Goal: Task Accomplishment & Management: Complete application form

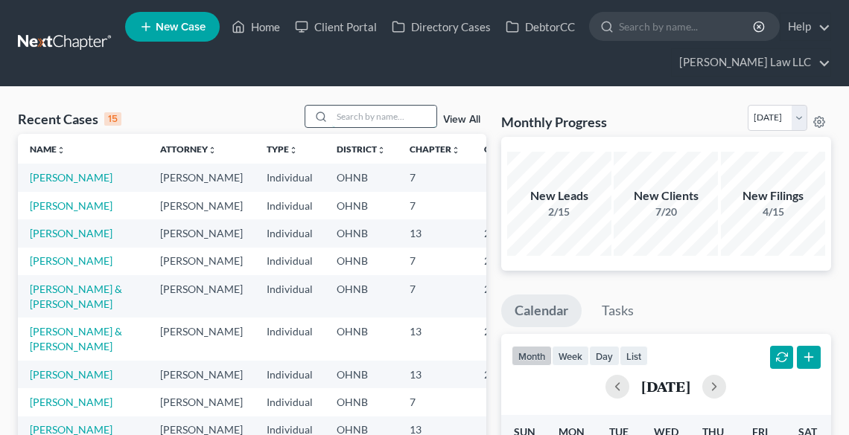
click at [400, 117] on input "search" at bounding box center [384, 117] width 104 height 22
type input "[PERSON_NAME]"
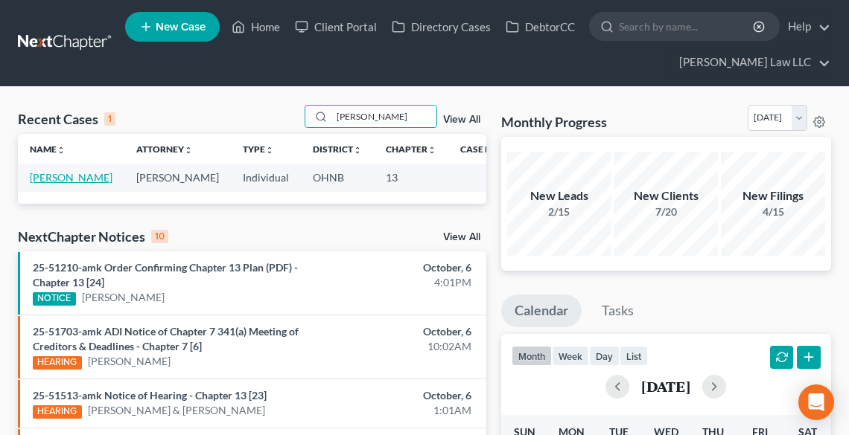
click at [51, 184] on link "[PERSON_NAME]" at bounding box center [71, 177] width 83 height 13
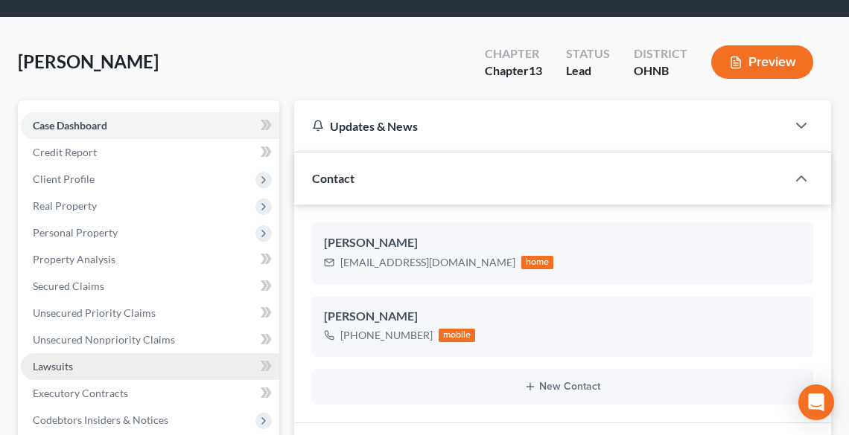
scroll to position [179, 0]
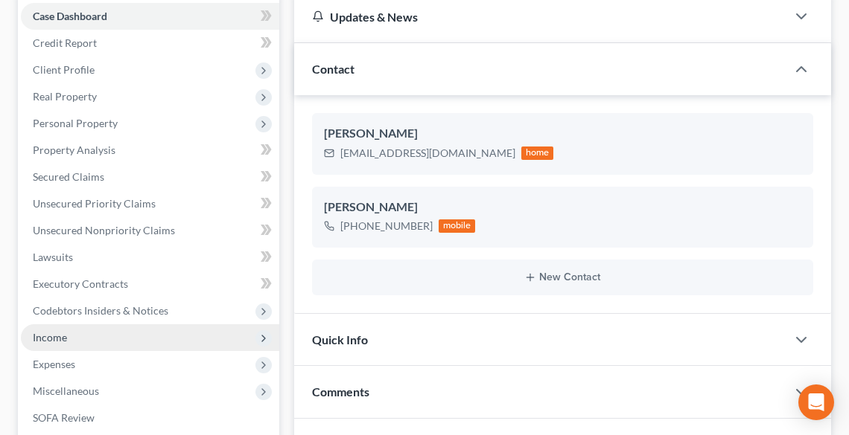
click at [71, 342] on span "Income" at bounding box center [150, 338] width 258 height 27
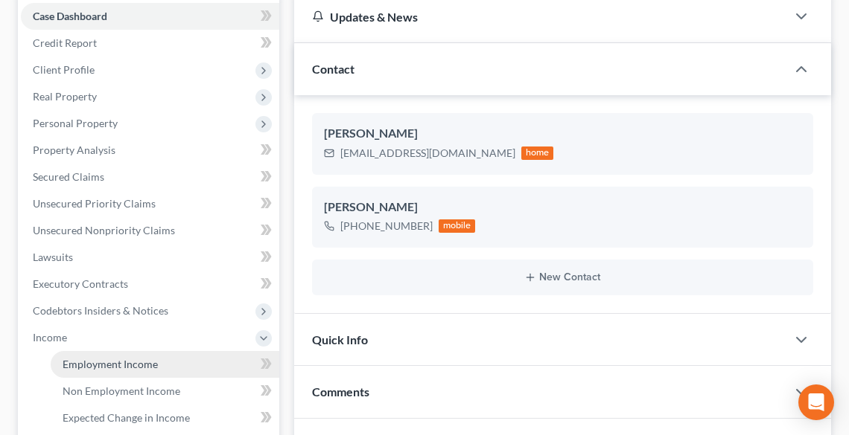
click at [103, 361] on span "Employment Income" at bounding box center [110, 364] width 95 height 13
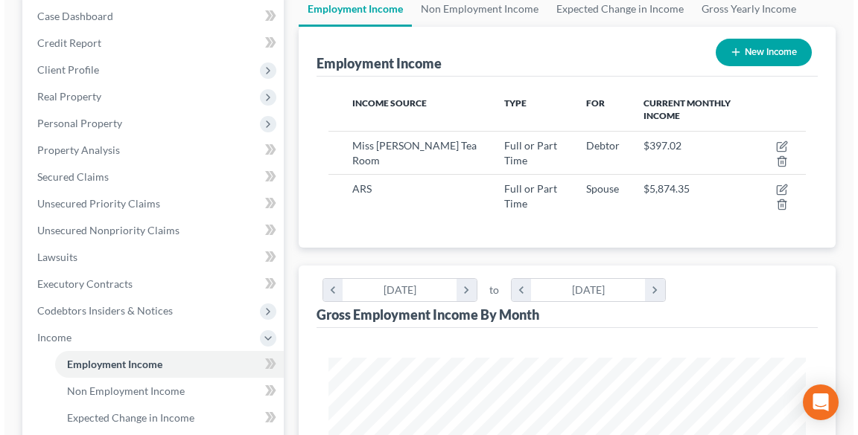
scroll to position [298, 0]
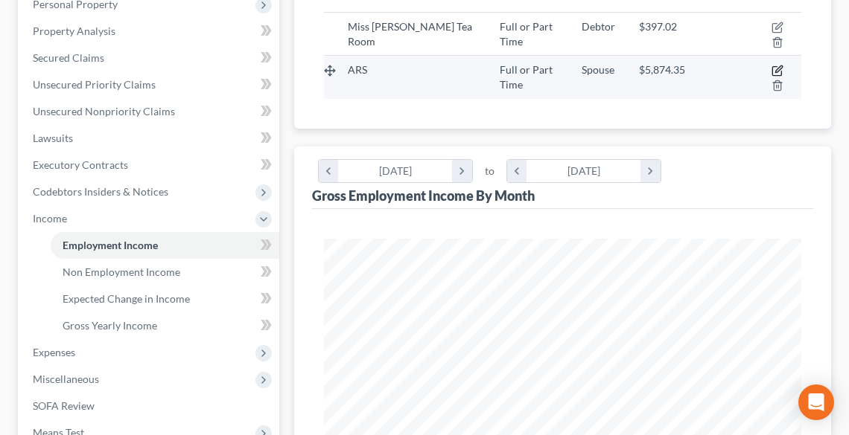
click at [780, 69] on icon "button" at bounding box center [777, 71] width 12 height 12
select select "0"
select select "44"
select select "3"
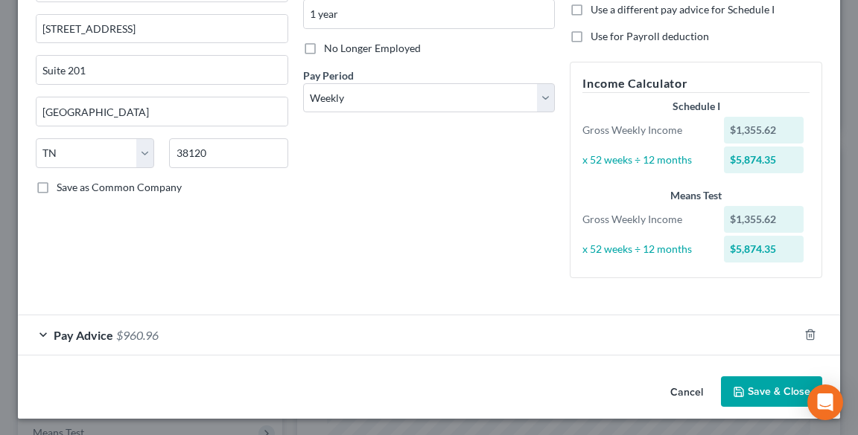
scroll to position [170, 0]
click at [42, 334] on div "Pay Advice $960.96" at bounding box center [408, 334] width 780 height 39
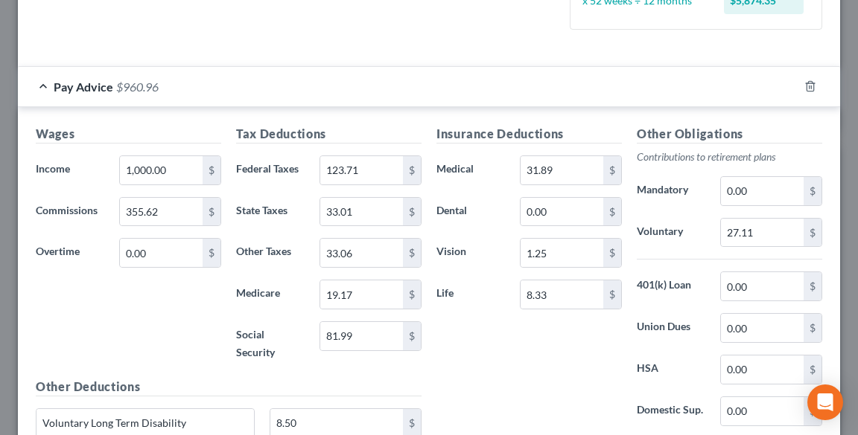
scroll to position [392, 0]
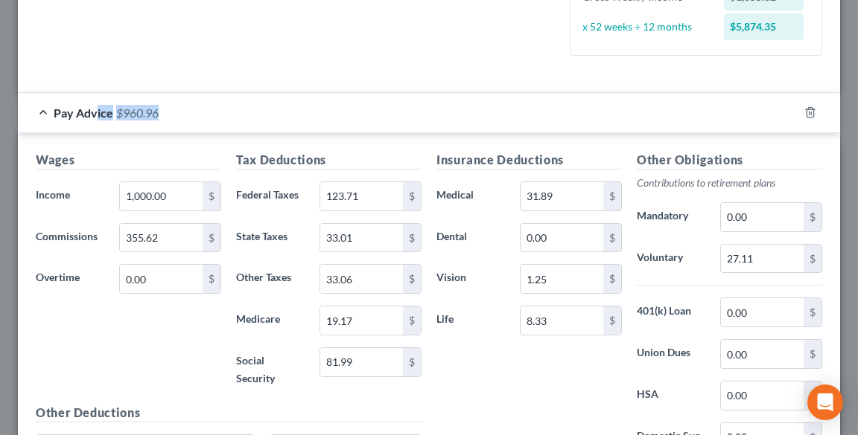
drag, startPoint x: 114, startPoint y: 110, endPoint x: 95, endPoint y: 112, distance: 18.7
click at [95, 112] on div "Pay Advice $960.96" at bounding box center [408, 112] width 780 height 39
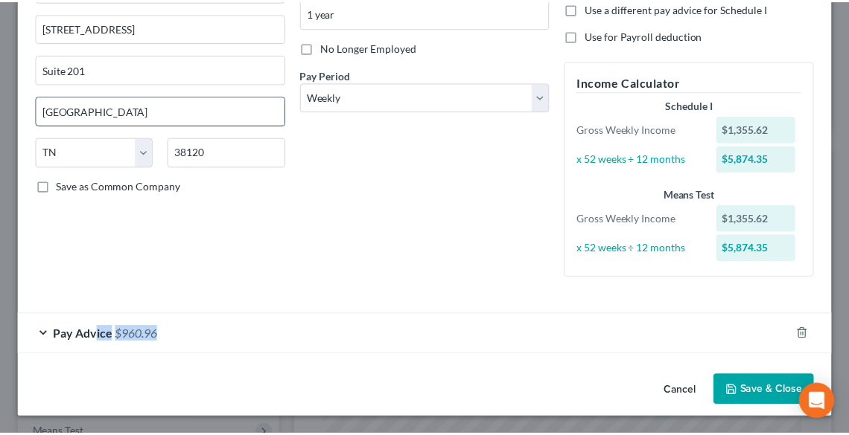
scroll to position [170, 0]
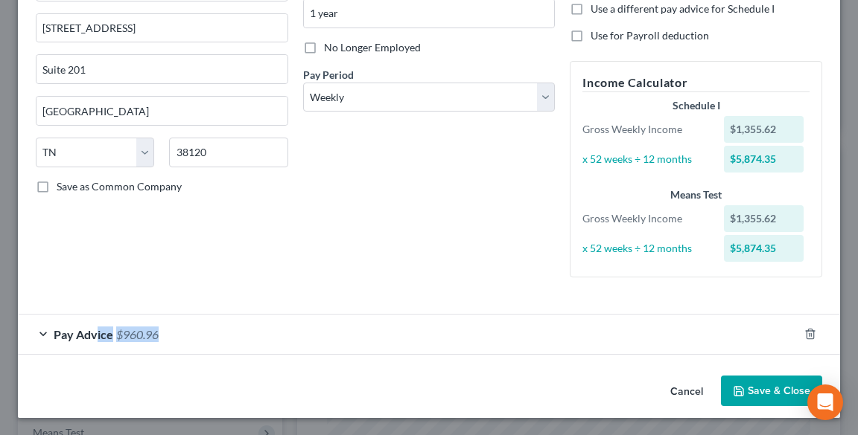
copy div "ice $960.96"
click at [750, 391] on button "Save & Close" at bounding box center [771, 391] width 101 height 31
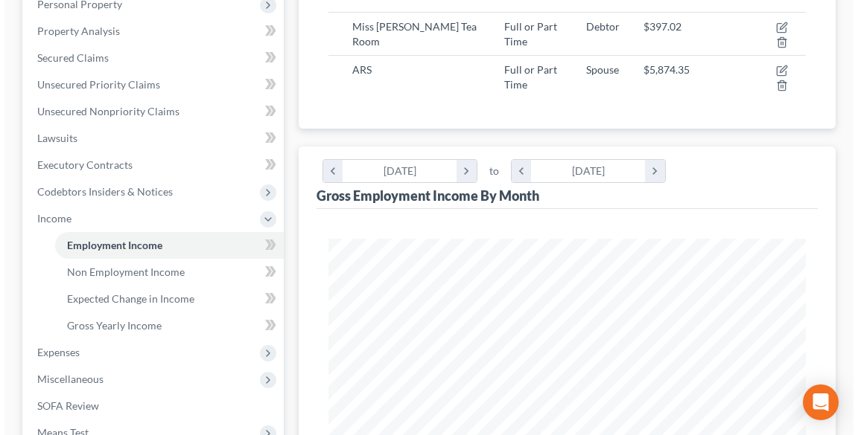
scroll to position [0, 0]
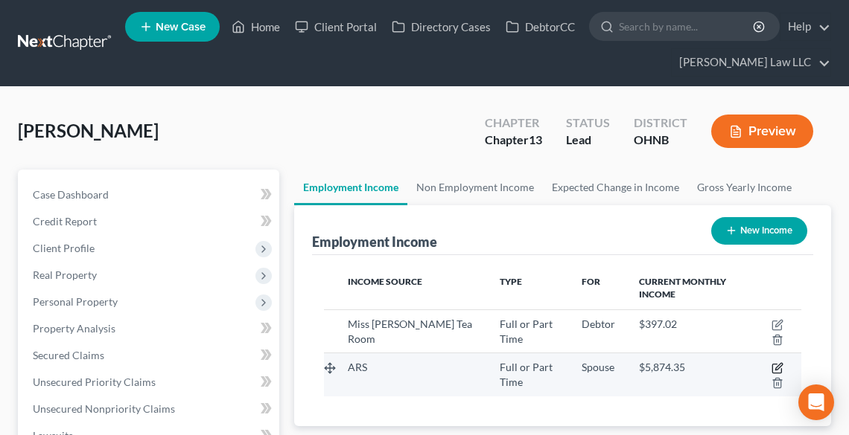
click at [776, 368] on icon "button" at bounding box center [777, 369] width 12 height 12
select select "0"
select select "44"
select select "3"
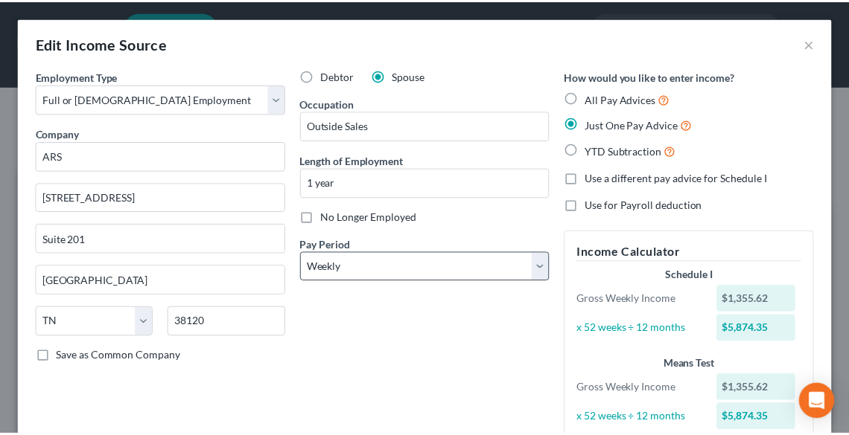
scroll to position [170, 0]
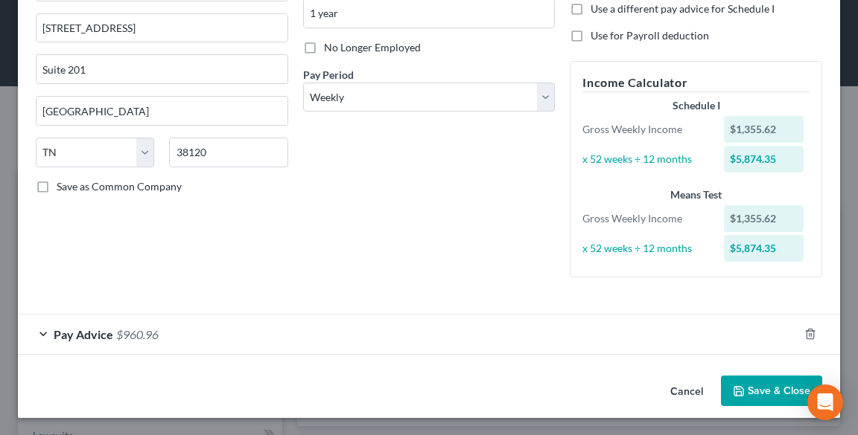
click at [765, 386] on button "Save & Close" at bounding box center [771, 391] width 101 height 31
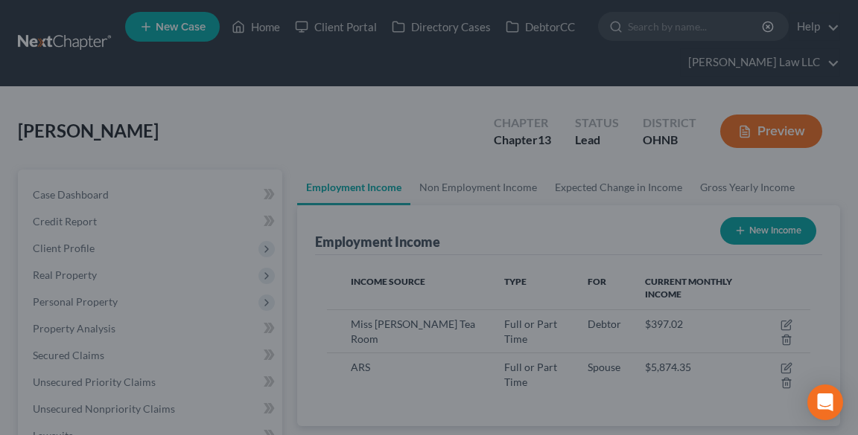
scroll to position [744157, 743887]
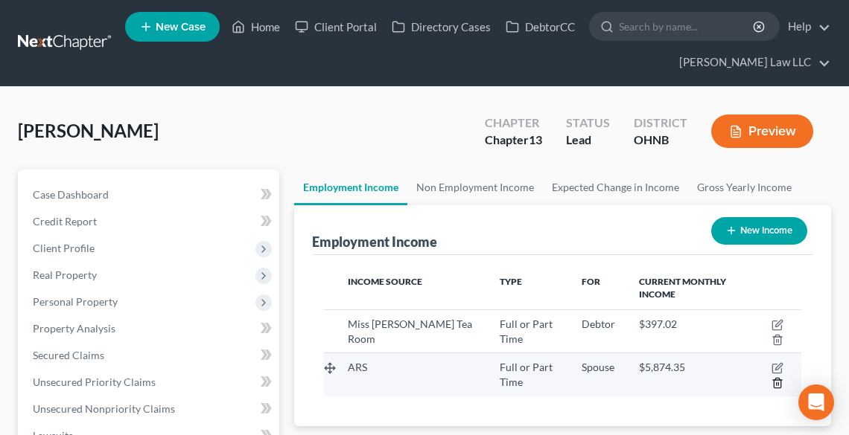
click at [776, 381] on icon "button" at bounding box center [777, 383] width 12 height 12
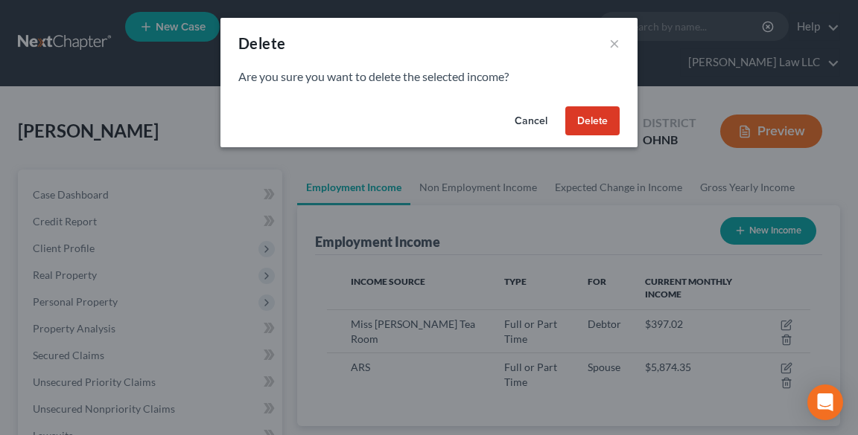
click at [597, 126] on button "Delete" at bounding box center [592, 121] width 54 height 30
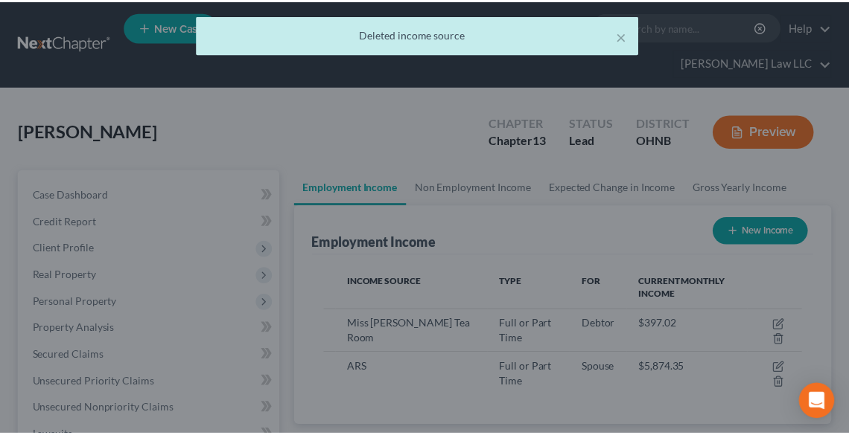
scroll to position [744157, 743887]
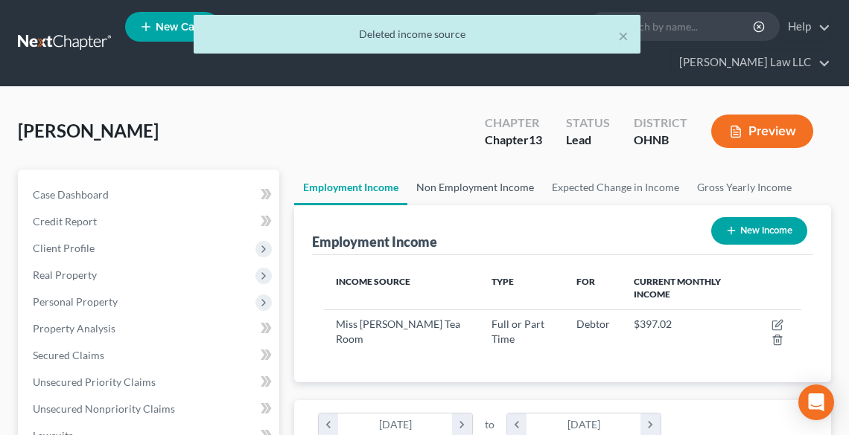
click at [491, 188] on link "Non Employment Income" at bounding box center [474, 188] width 135 height 36
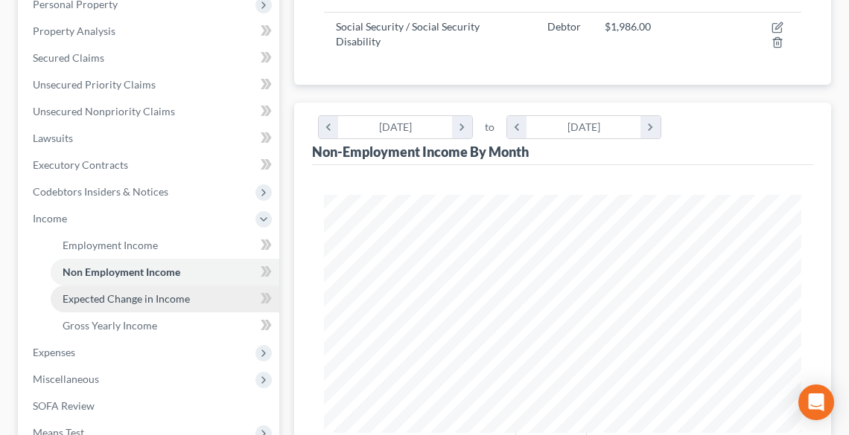
scroll to position [536, 0]
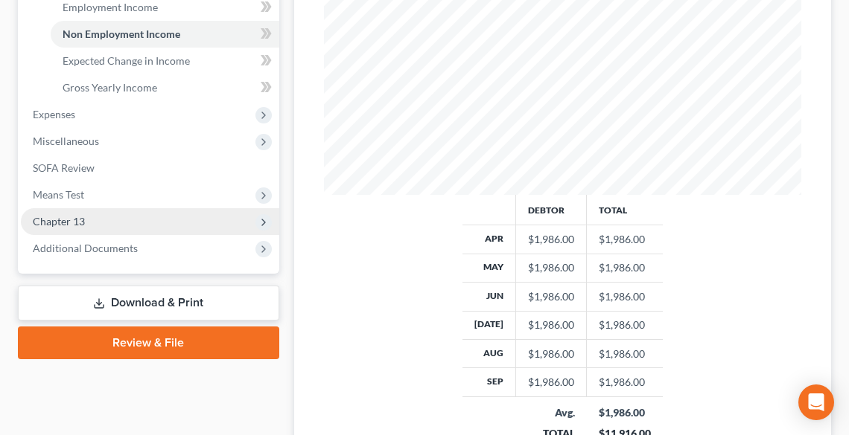
click at [51, 217] on span "Chapter 13" at bounding box center [59, 221] width 52 height 13
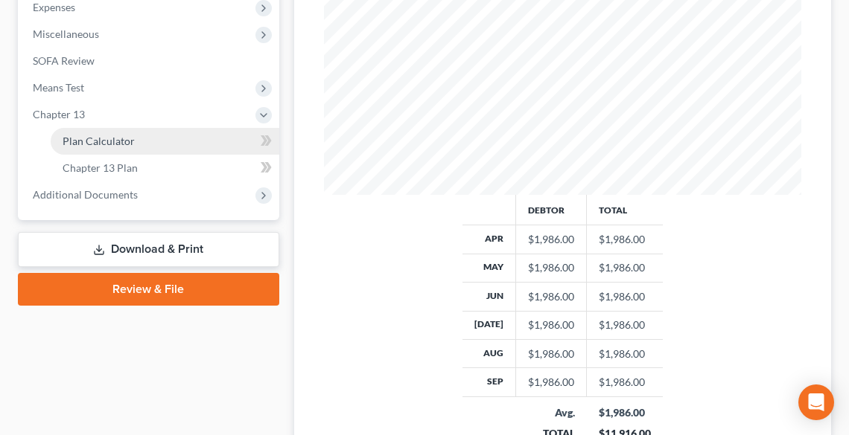
click at [92, 138] on span "Plan Calculator" at bounding box center [99, 141] width 72 height 13
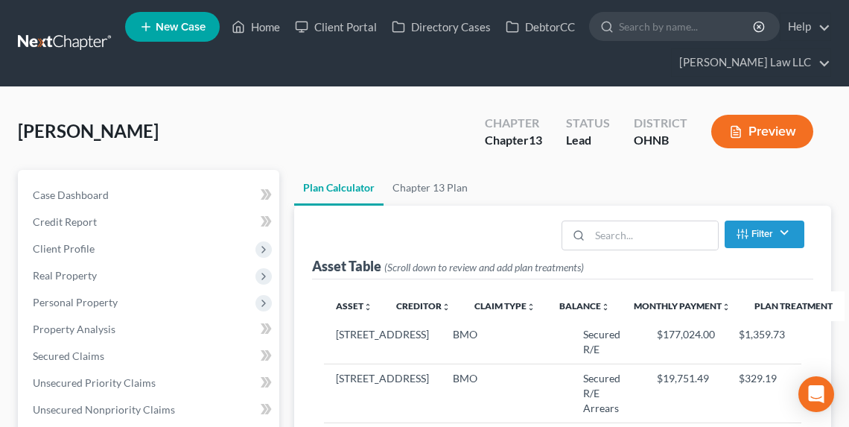
scroll to position [238, 0]
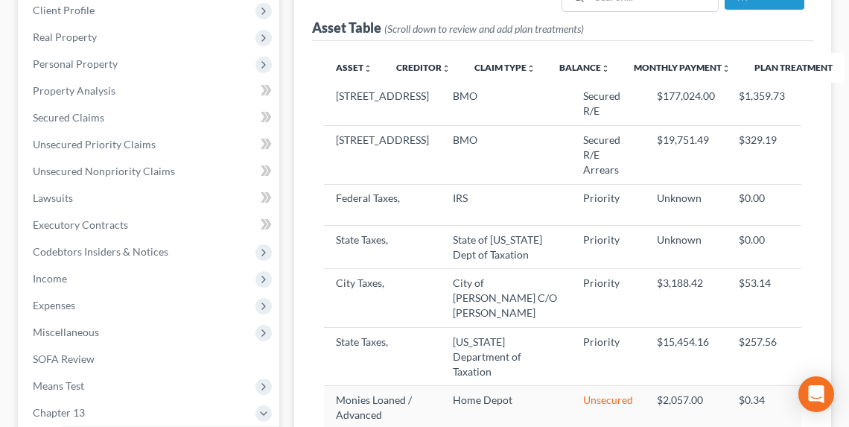
select select "59"
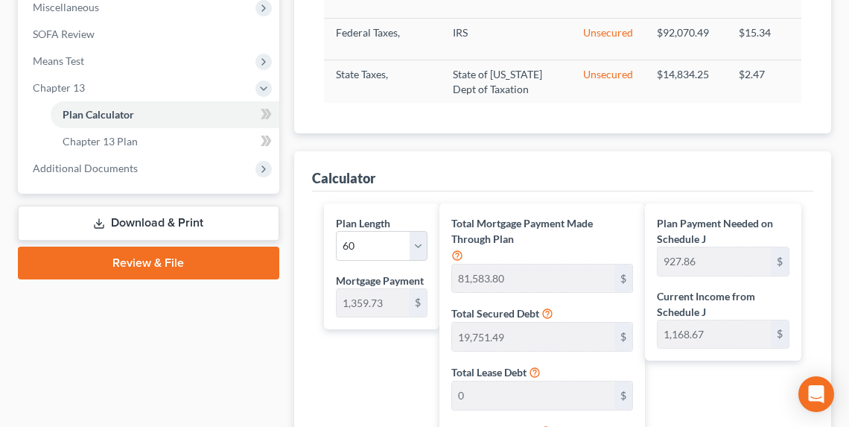
scroll to position [417, 0]
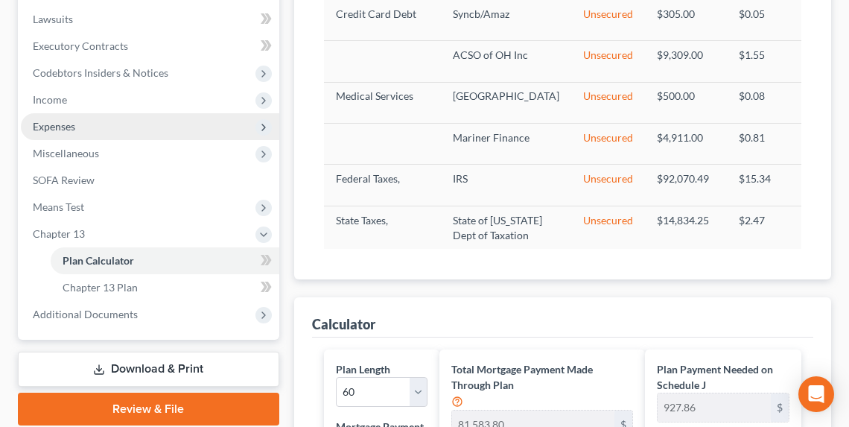
click at [63, 117] on span "Expenses" at bounding box center [150, 126] width 258 height 27
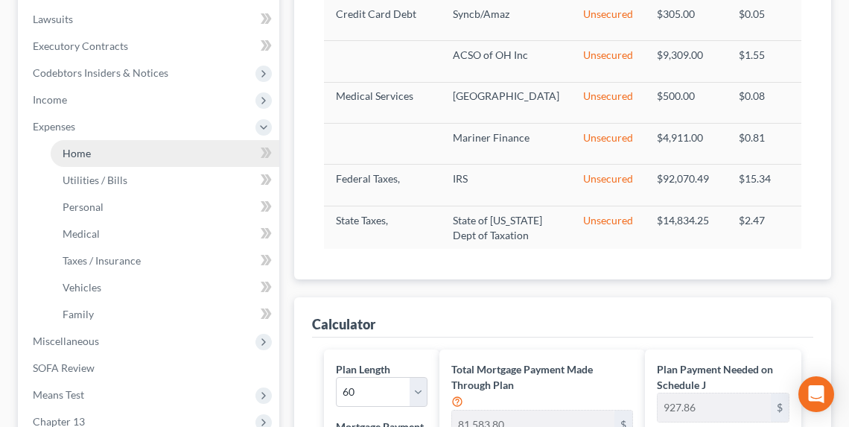
click at [103, 143] on link "Home" at bounding box center [165, 153] width 229 height 27
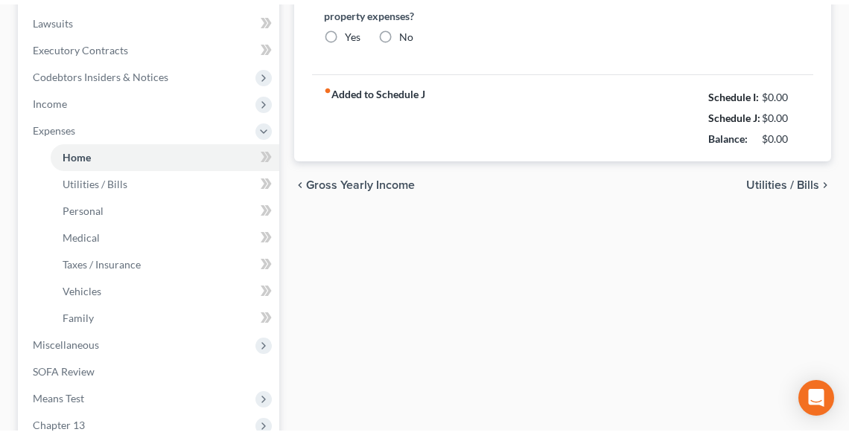
scroll to position [74, 0]
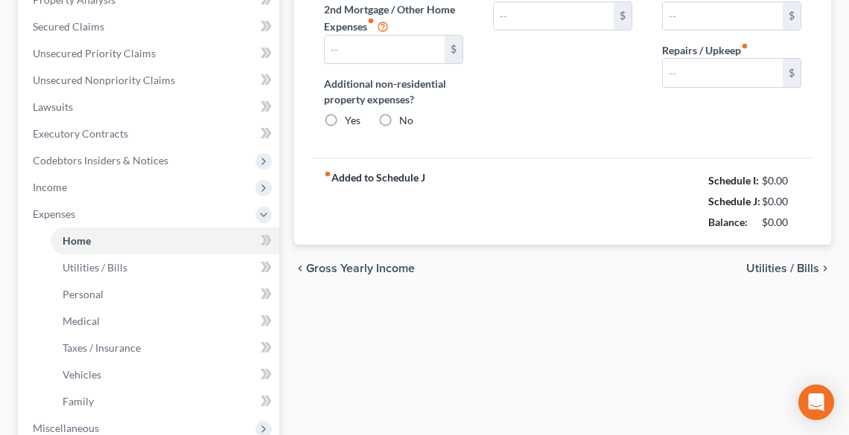
type input "0.00"
radio input "true"
type input "0.00"
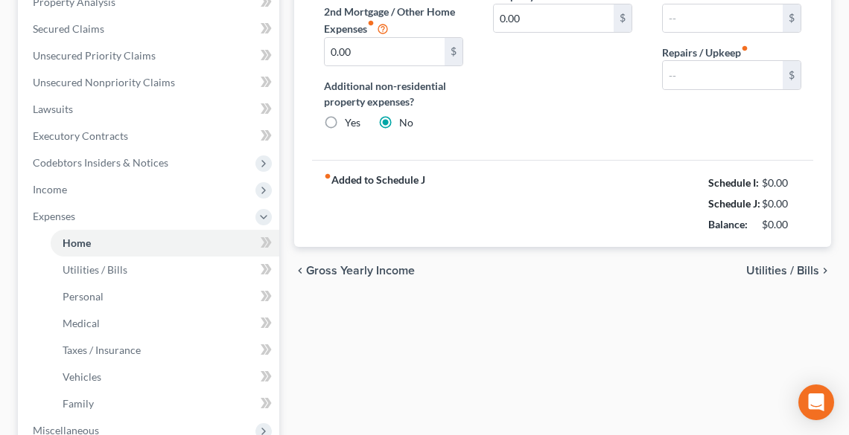
type input "0.00"
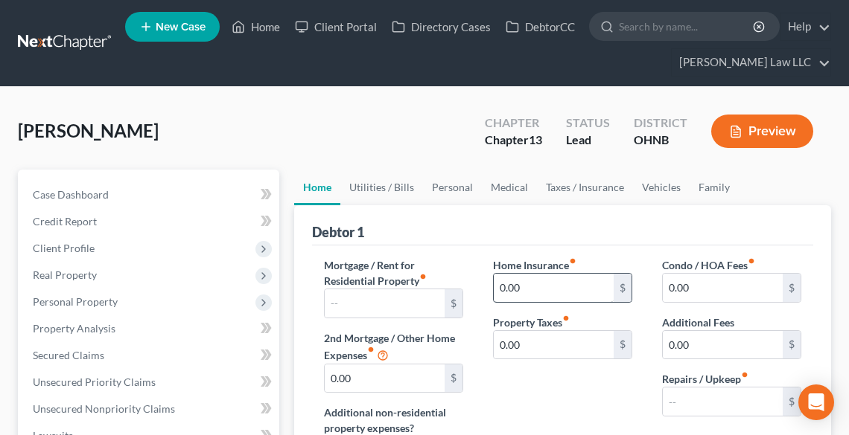
scroll to position [119, 0]
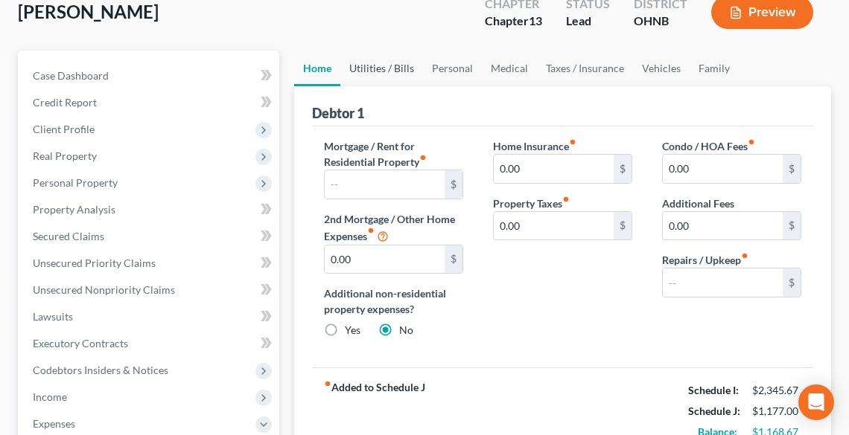
click at [385, 63] on link "Utilities / Bills" at bounding box center [381, 69] width 83 height 36
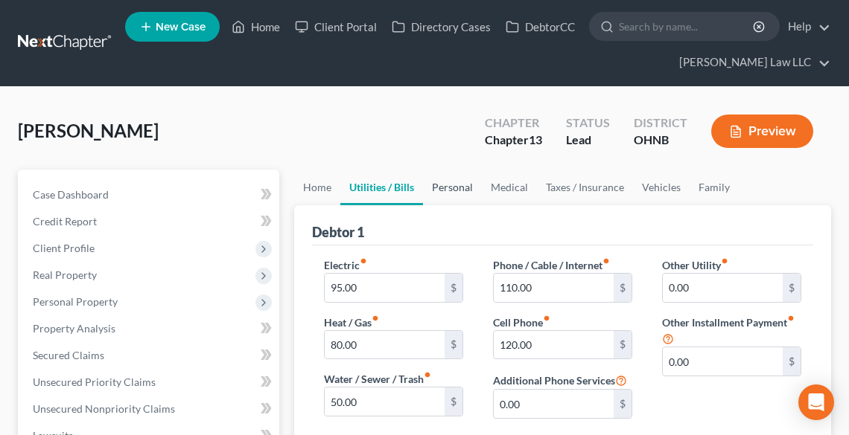
click at [464, 197] on link "Personal" at bounding box center [452, 188] width 59 height 36
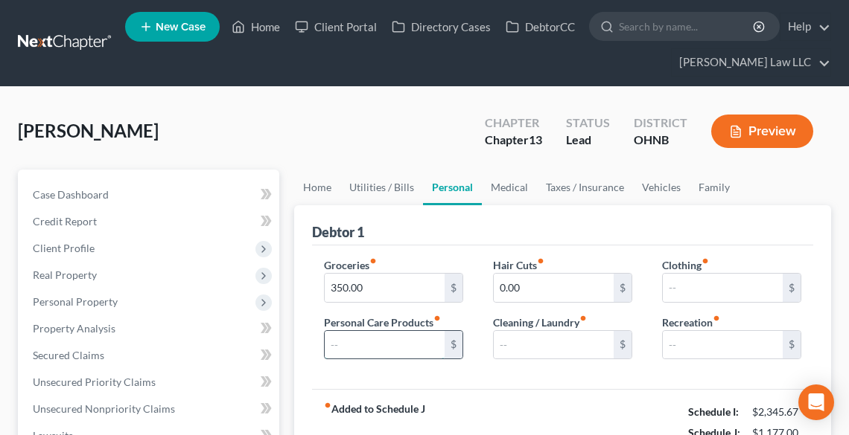
drag, startPoint x: 398, startPoint y: 339, endPoint x: 418, endPoint y: 339, distance: 19.4
click at [398, 339] on input "text" at bounding box center [385, 345] width 120 height 28
type input "10.00"
type input "20.00"
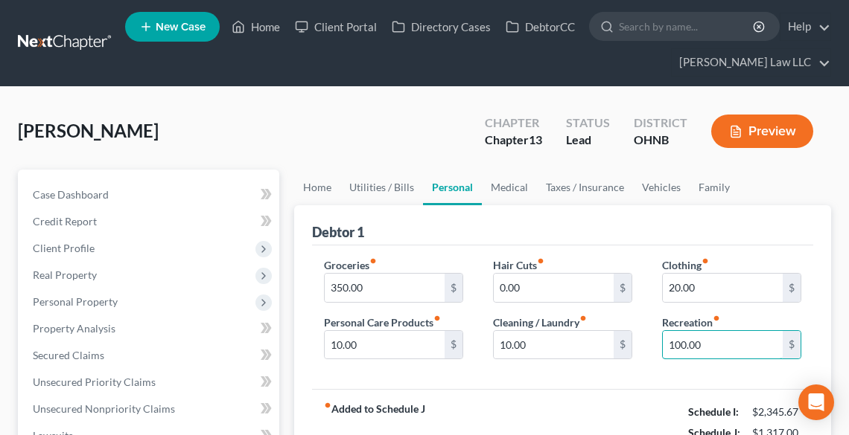
type input "100.00"
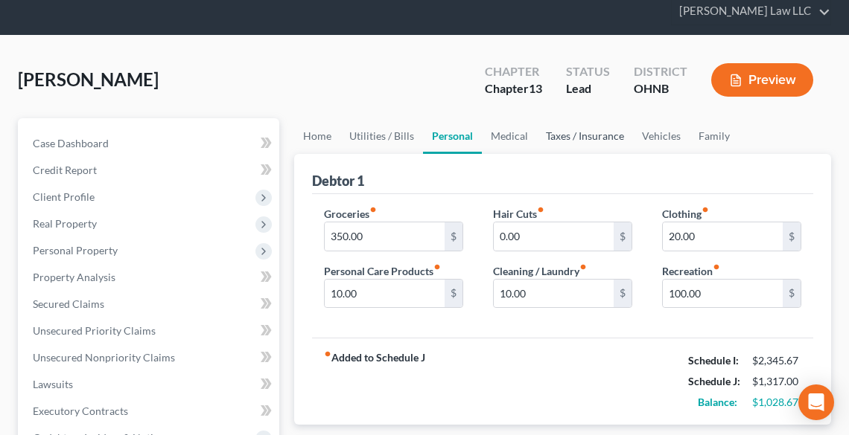
scroll to position [42, 0]
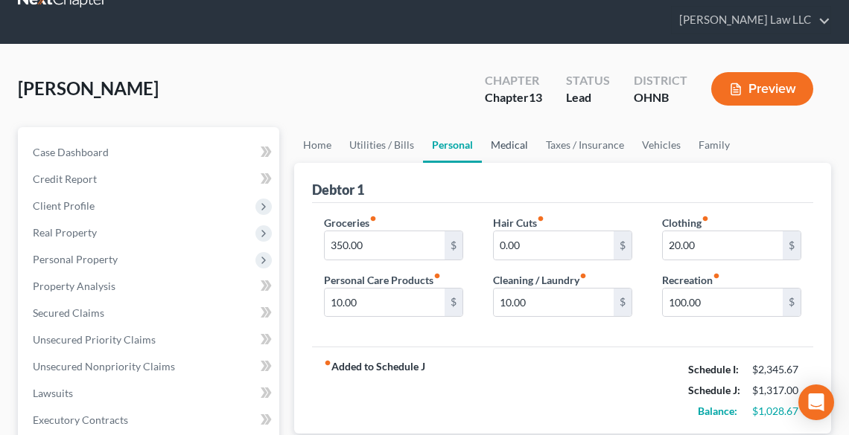
click at [517, 144] on link "Medical" at bounding box center [509, 145] width 55 height 36
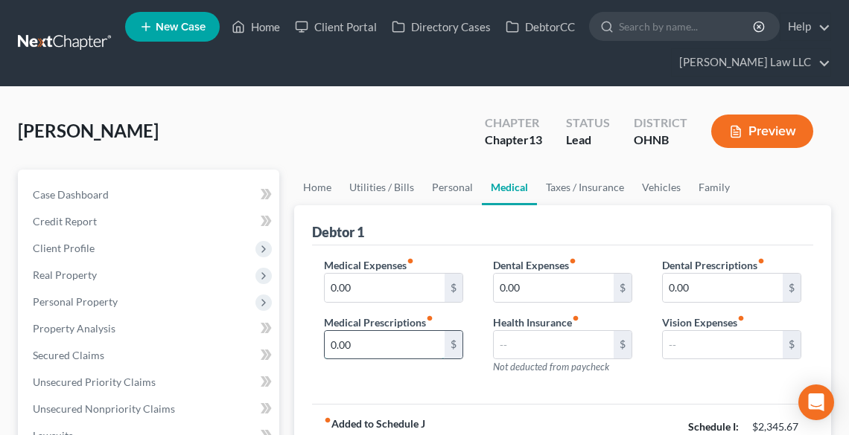
click at [395, 348] on input "0.00" at bounding box center [385, 345] width 120 height 28
type input "50.00"
click at [574, 185] on link "Taxes / Insurance" at bounding box center [585, 188] width 96 height 36
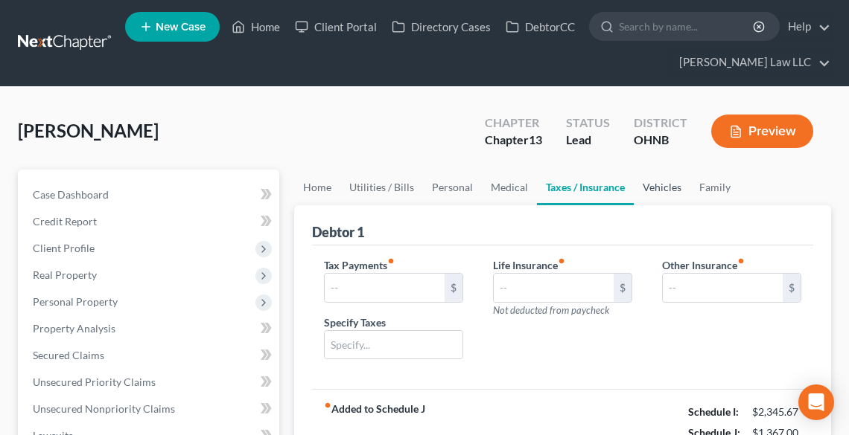
click at [654, 188] on link "Vehicles" at bounding box center [661, 188] width 57 height 36
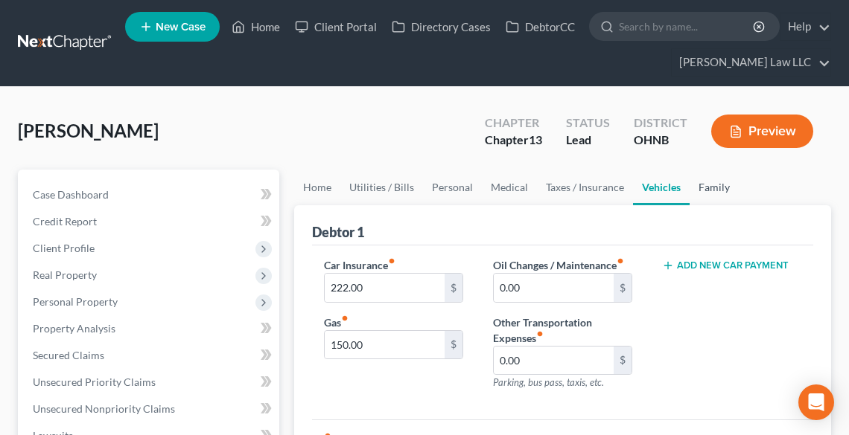
click at [715, 188] on link "Family" at bounding box center [713, 188] width 49 height 36
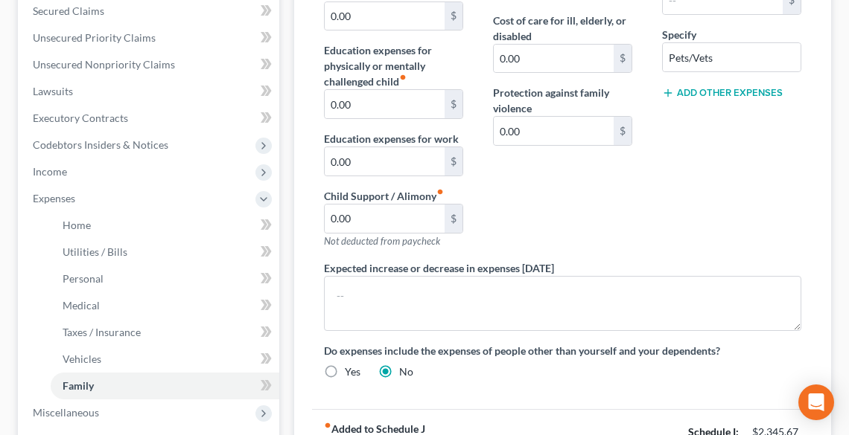
scroll to position [476, 0]
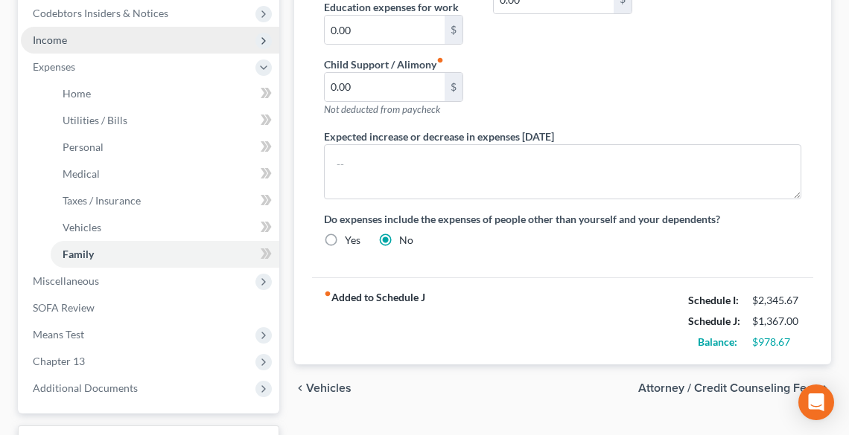
click at [71, 33] on span "Income" at bounding box center [150, 40] width 258 height 27
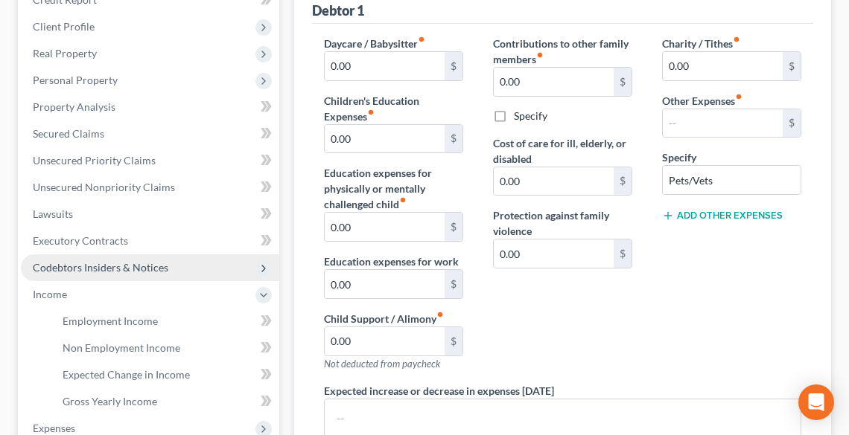
scroll to position [238, 0]
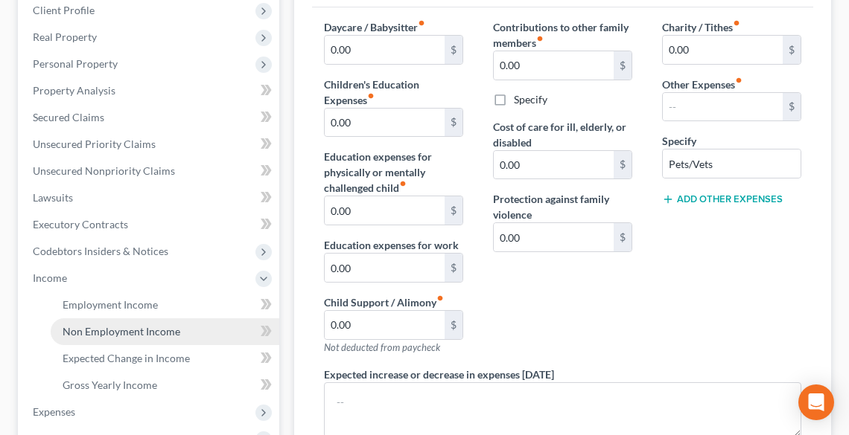
click at [138, 331] on span "Non Employment Income" at bounding box center [122, 331] width 118 height 13
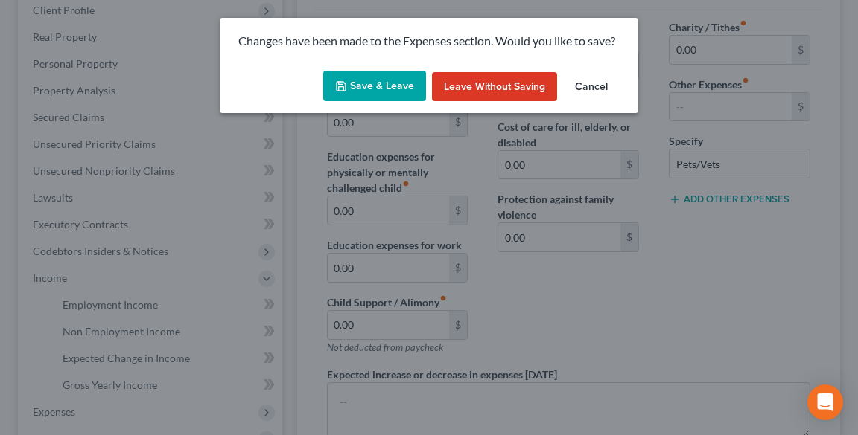
click at [372, 86] on button "Save & Leave" at bounding box center [374, 86] width 103 height 31
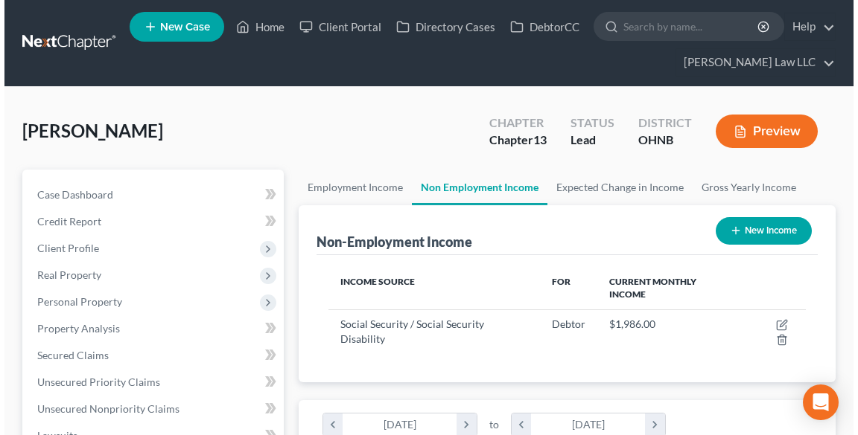
scroll to position [238, 506]
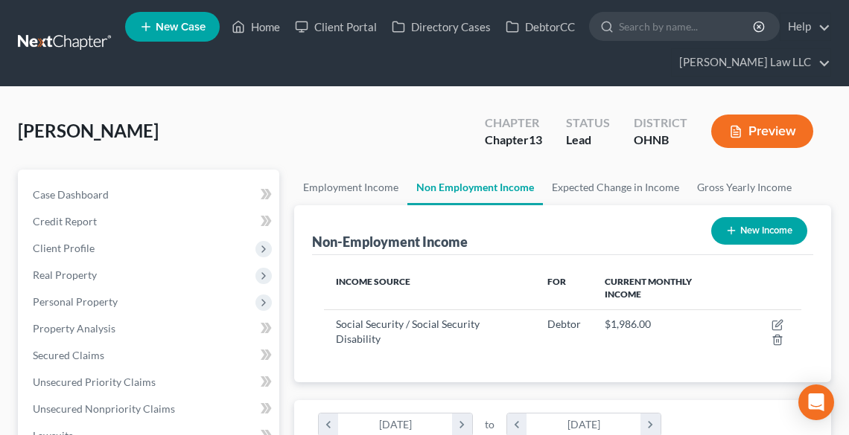
click at [762, 231] on button "New Income" at bounding box center [759, 231] width 96 height 28
select select "0"
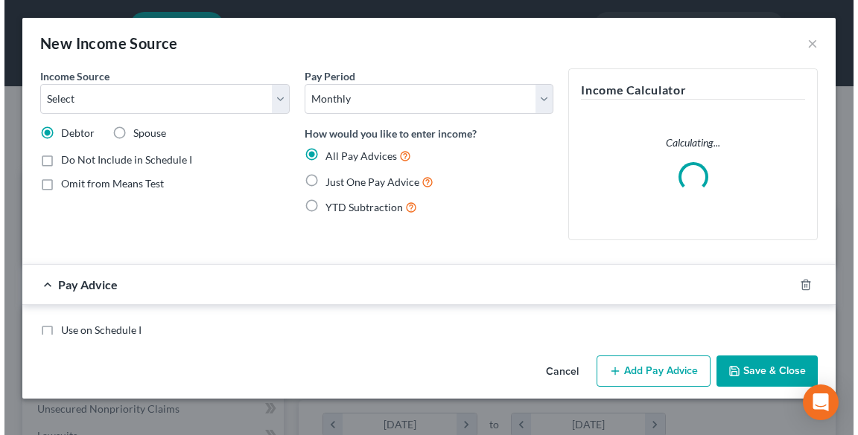
scroll to position [241, 512]
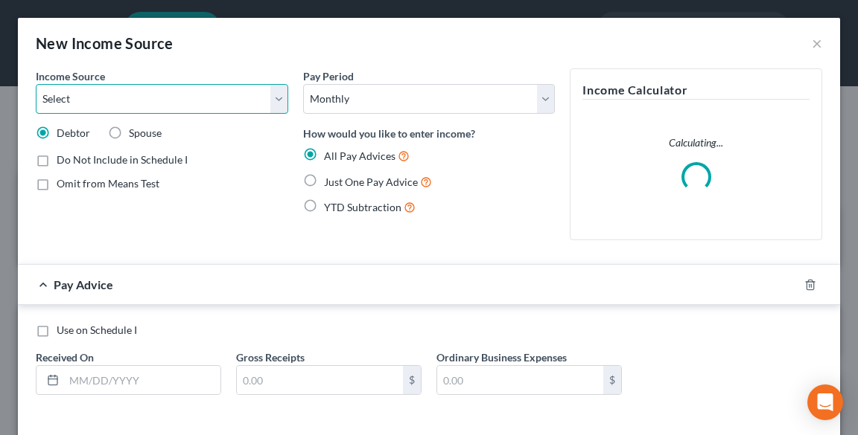
click at [153, 103] on select "Select Unemployment Disability (from employer) Pension Retirement Social Securi…" at bounding box center [162, 99] width 252 height 30
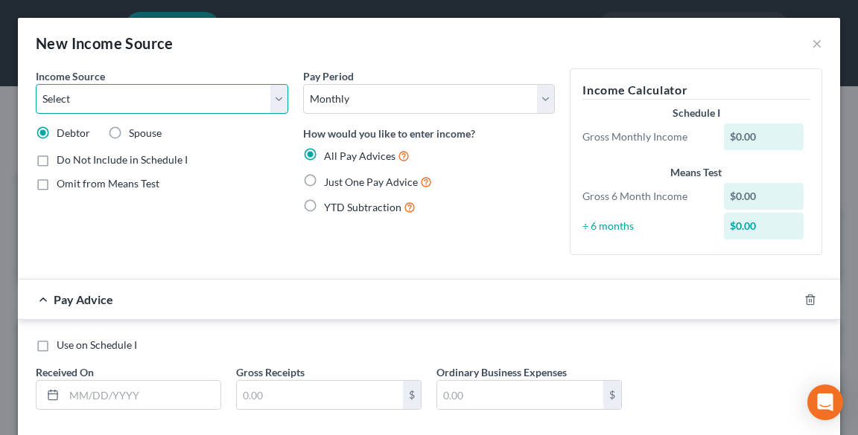
select select "13"
click at [36, 84] on select "Select Unemployment Disability (from employer) Pension Retirement Social Securi…" at bounding box center [162, 99] width 252 height 30
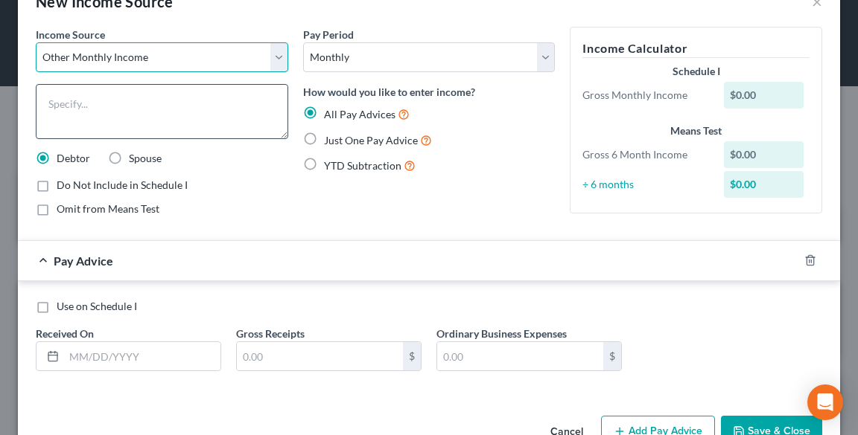
scroll to position [0, 0]
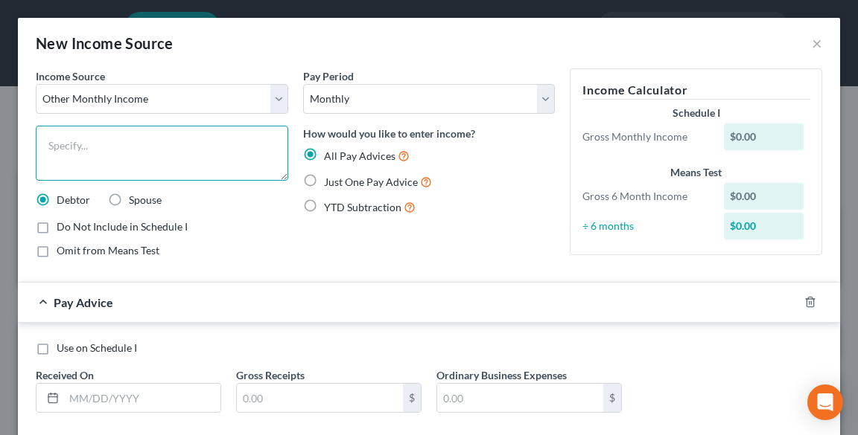
click at [126, 149] on textarea at bounding box center [162, 153] width 252 height 55
type textarea "f"
click at [63, 152] on textarea "Fiance" at bounding box center [162, 153] width 252 height 55
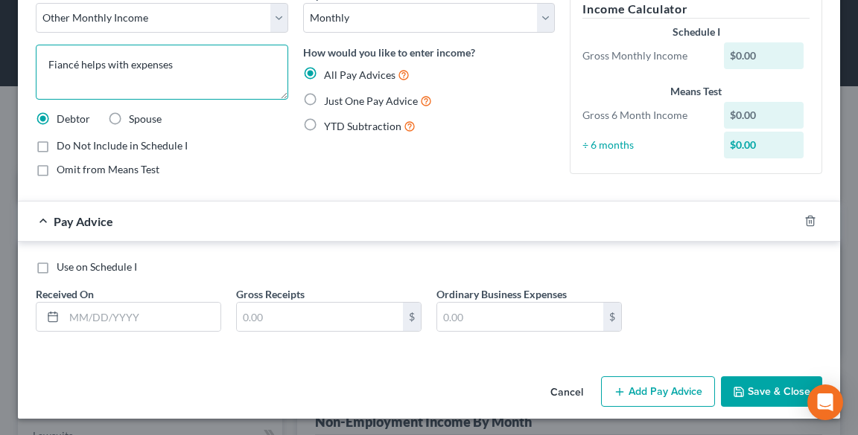
scroll to position [82, 0]
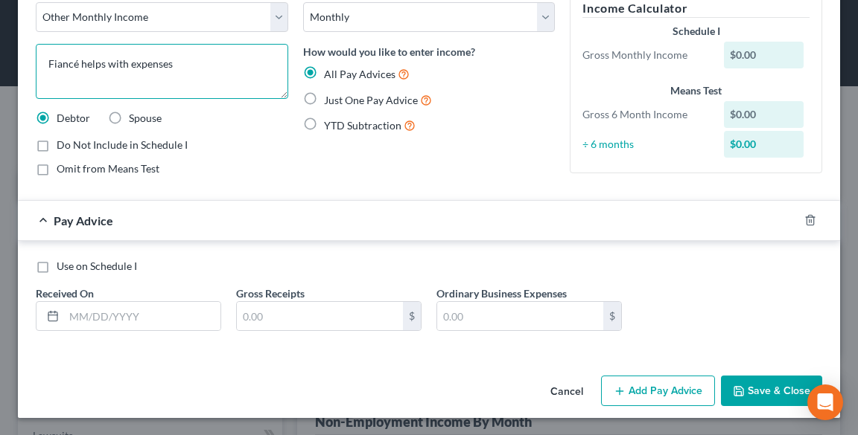
type textarea "Fiancé helps with expenses"
click at [354, 104] on span "Just One Pay Advice" at bounding box center [371, 100] width 94 height 13
click at [339, 101] on input "Just One Pay Advice" at bounding box center [335, 97] width 10 height 10
radio input "true"
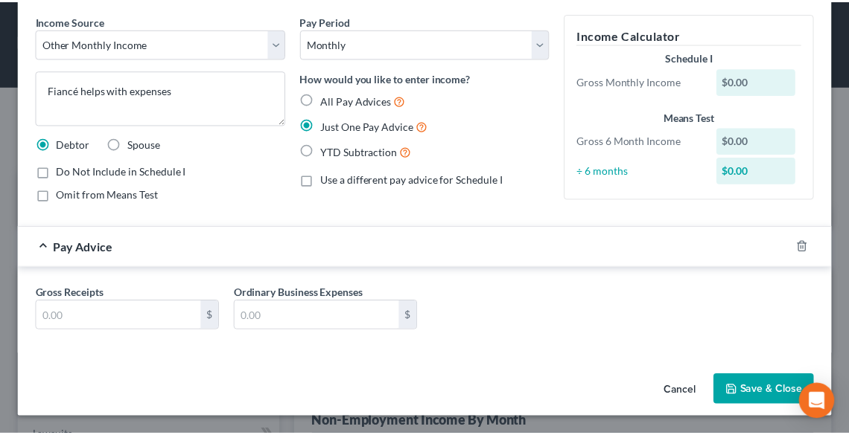
scroll to position [55, 0]
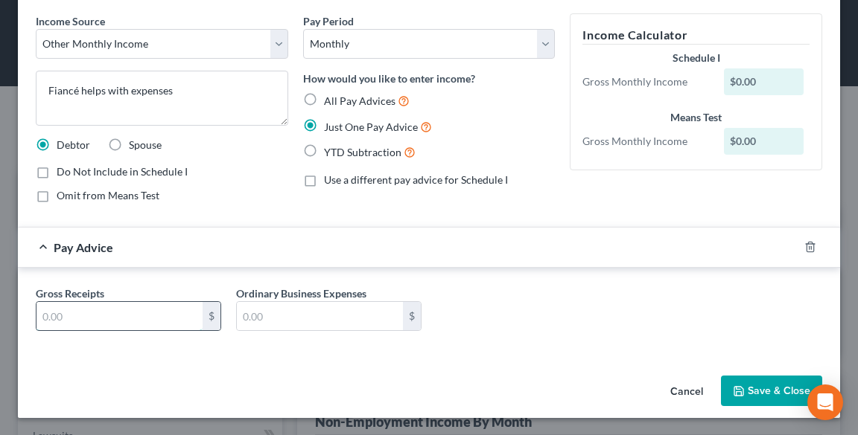
click at [84, 316] on input "text" at bounding box center [119, 316] width 166 height 28
type input "1,350.00"
click at [753, 392] on button "Save & Close" at bounding box center [771, 391] width 101 height 31
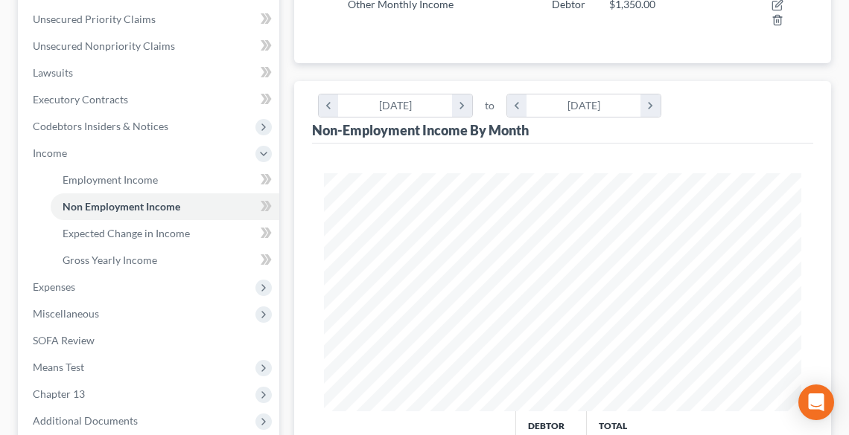
scroll to position [536, 0]
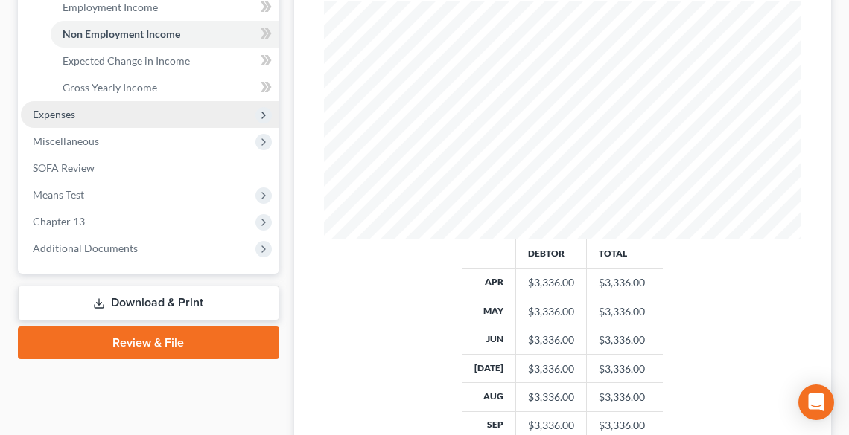
click at [75, 111] on span "Expenses" at bounding box center [150, 114] width 258 height 27
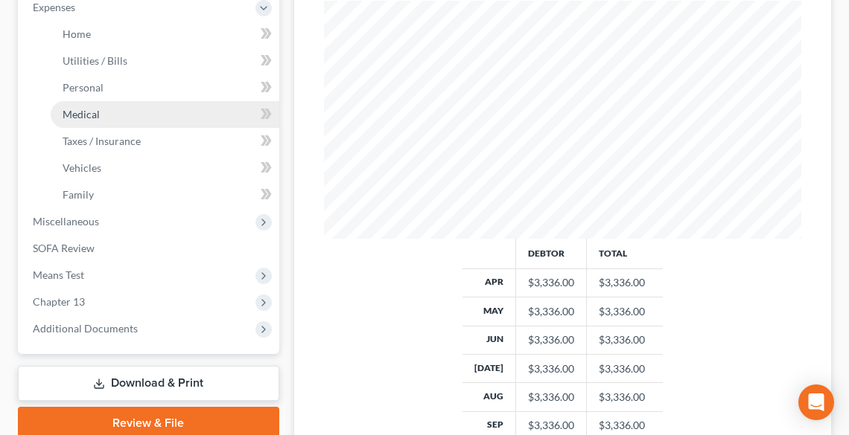
click at [77, 114] on span "Medical" at bounding box center [81, 114] width 37 height 13
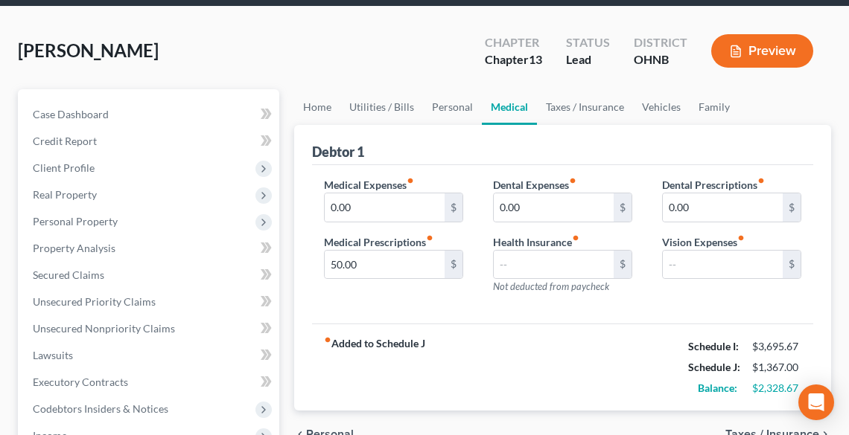
scroll to position [238, 0]
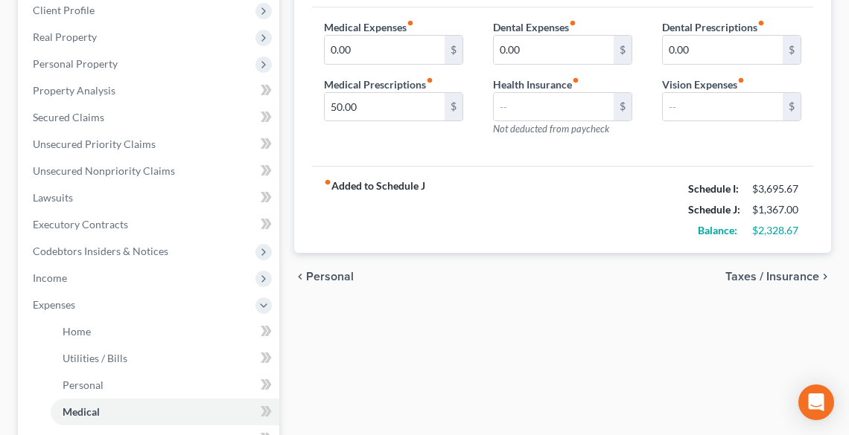
click at [539, 202] on div "fiber_manual_record Added to Schedule J Schedule I: $3,695.67 Schedule J: $1,36…" at bounding box center [562, 209] width 501 height 87
click at [363, 103] on input "50.00" at bounding box center [385, 107] width 120 height 28
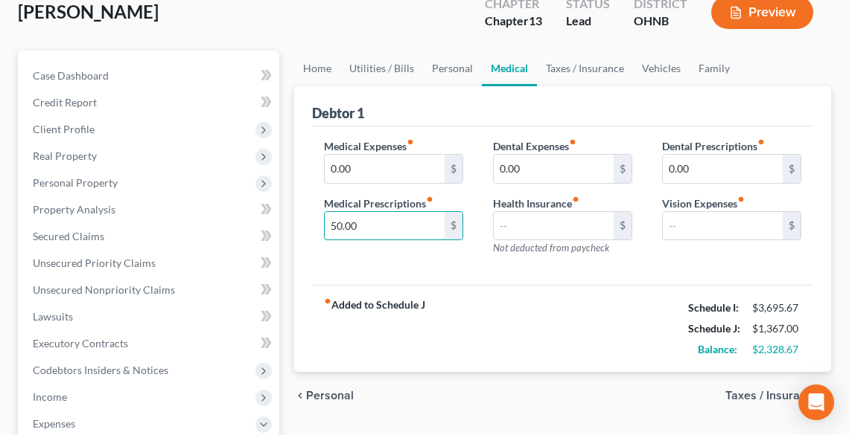
scroll to position [119, 0]
click at [596, 68] on link "Taxes / Insurance" at bounding box center [585, 69] width 96 height 36
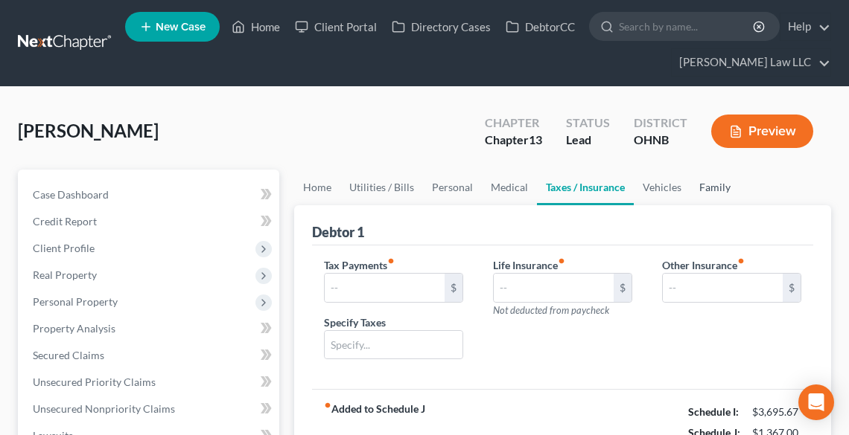
click at [720, 185] on link "Family" at bounding box center [714, 188] width 49 height 36
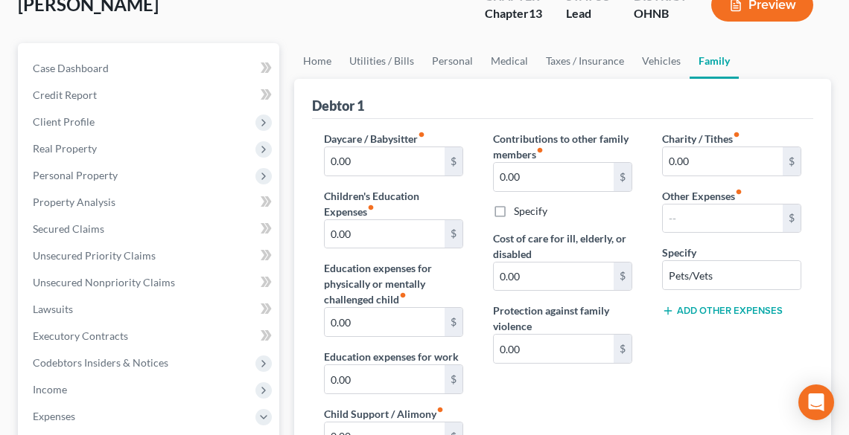
scroll to position [238, 0]
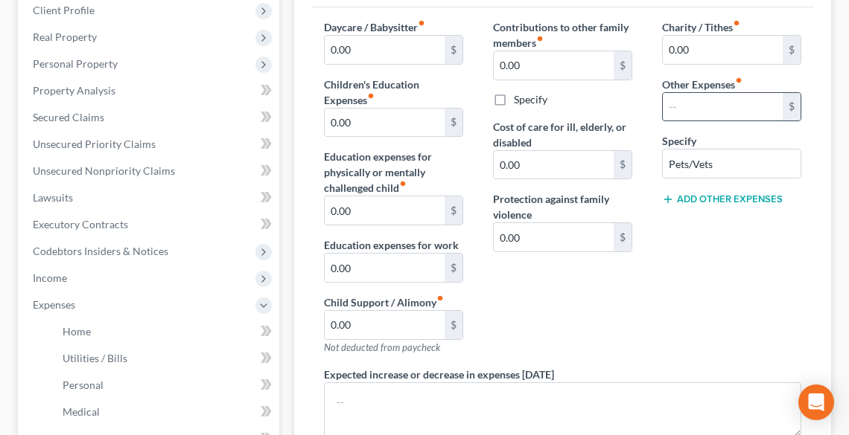
click at [694, 110] on input "text" at bounding box center [723, 107] width 120 height 28
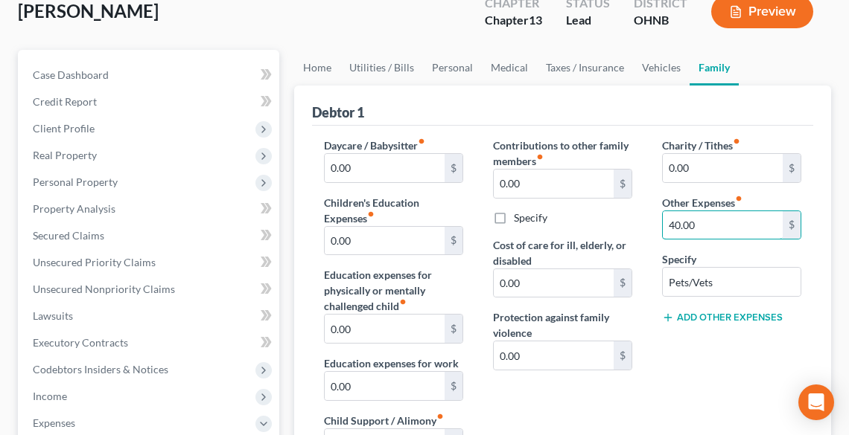
scroll to position [119, 0]
type input "40.00"
click at [380, 66] on link "Utilities / Bills" at bounding box center [381, 69] width 83 height 36
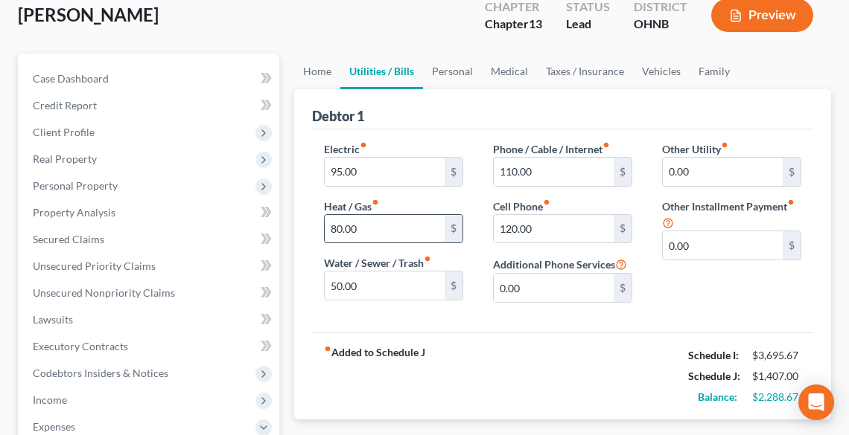
scroll to position [119, 0]
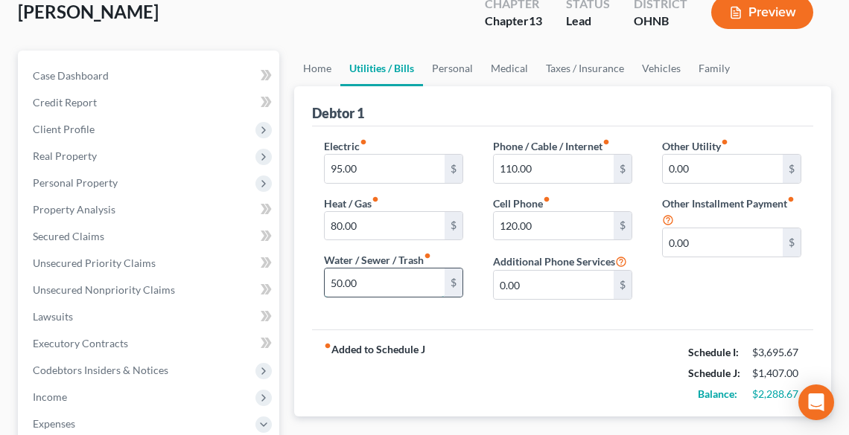
click at [367, 285] on input "50.00" at bounding box center [385, 283] width 120 height 28
click at [545, 164] on input "110.00" at bounding box center [554, 169] width 120 height 28
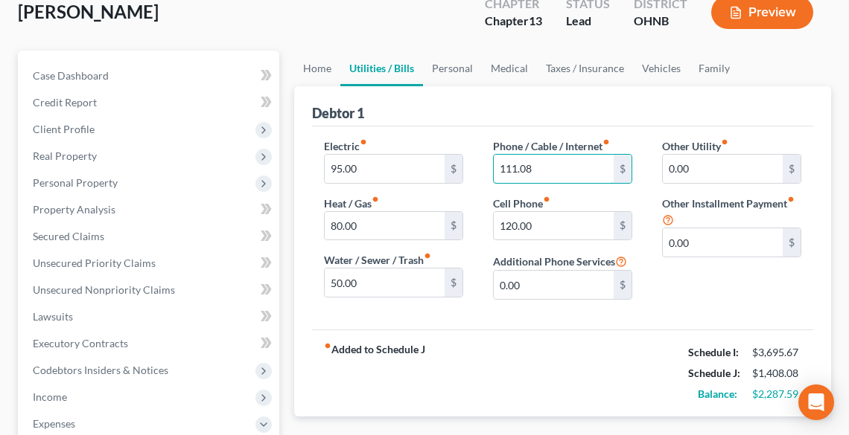
type input "111.08"
click at [603, 357] on div "fiber_manual_record Added to Schedule J Schedule I: $3,695.67 Schedule J: $1,40…" at bounding box center [562, 373] width 501 height 87
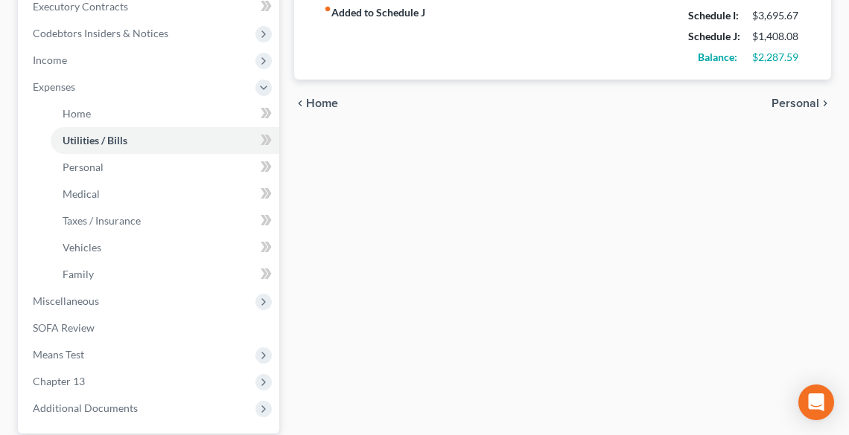
scroll to position [596, 0]
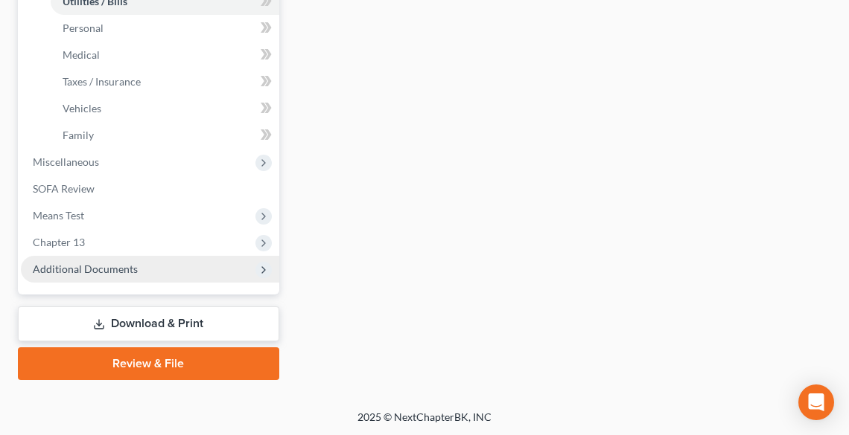
click at [107, 271] on span "Additional Documents" at bounding box center [85, 269] width 105 height 13
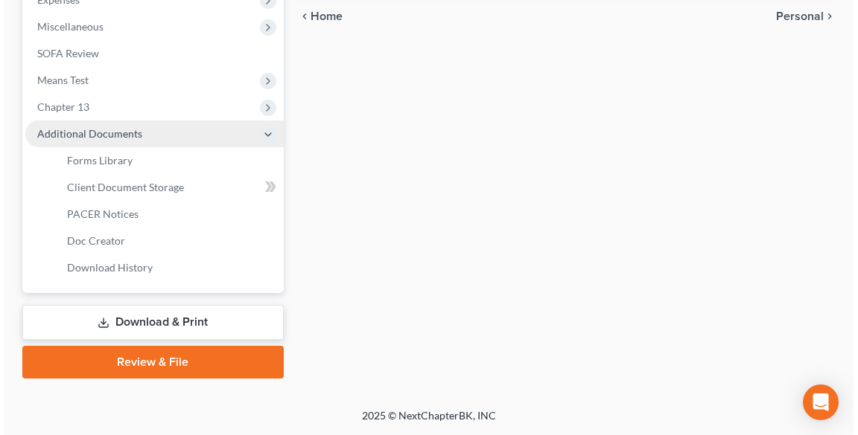
scroll to position [542, 0]
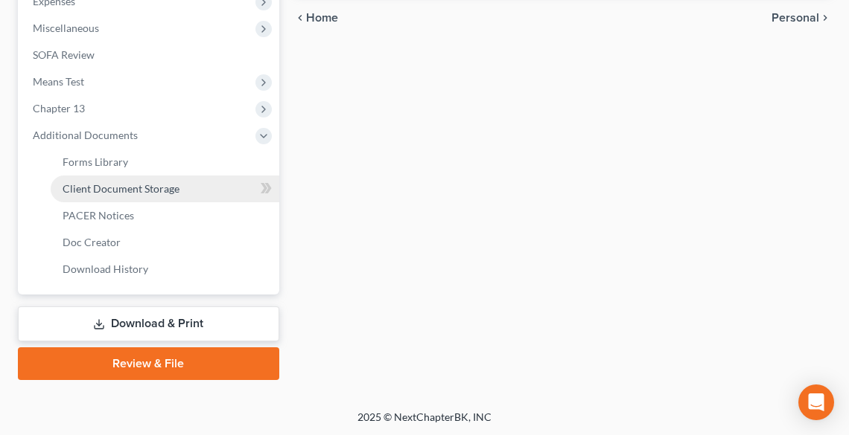
click at [103, 188] on span "Client Document Storage" at bounding box center [121, 188] width 117 height 13
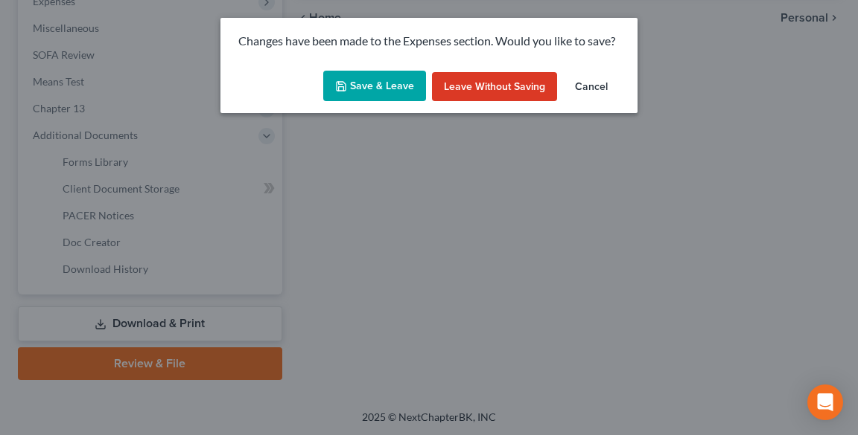
click at [363, 84] on button "Save & Leave" at bounding box center [374, 86] width 103 height 31
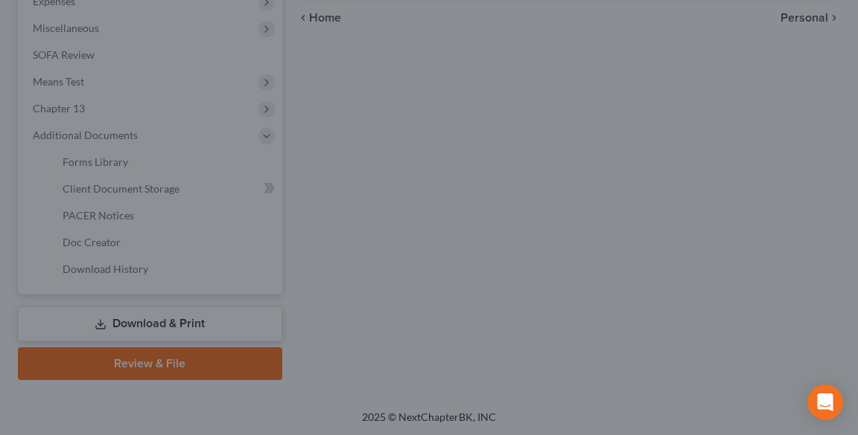
select select "11"
select select "16"
select select "26"
select select "20"
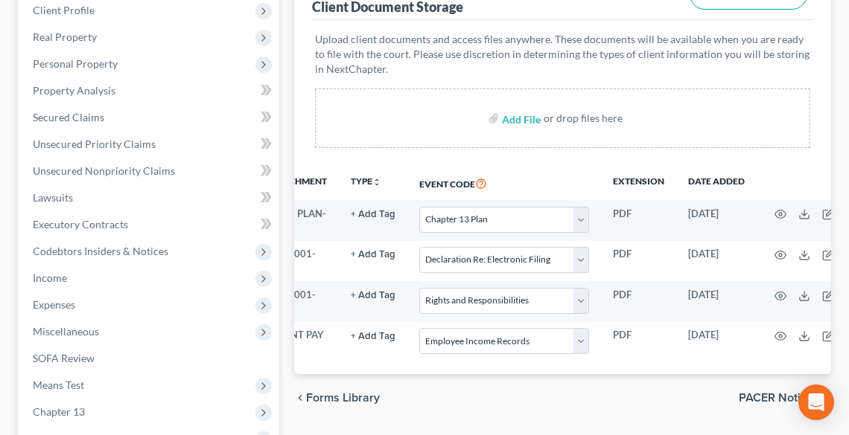
scroll to position [0, 62]
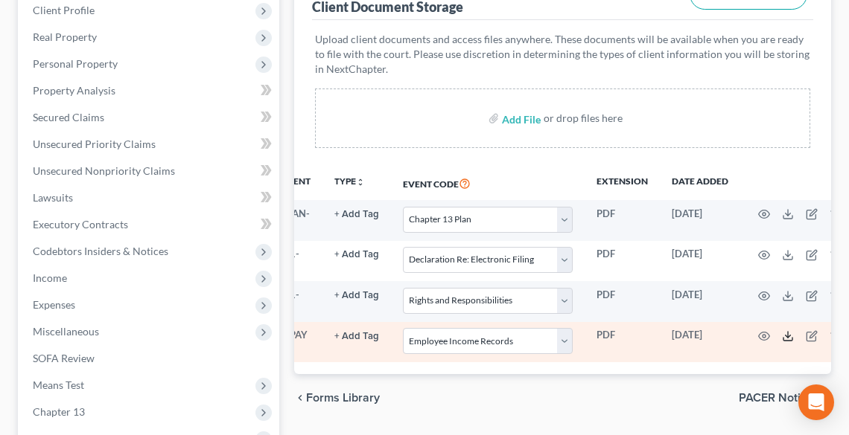
click at [785, 337] on icon at bounding box center [788, 337] width 12 height 12
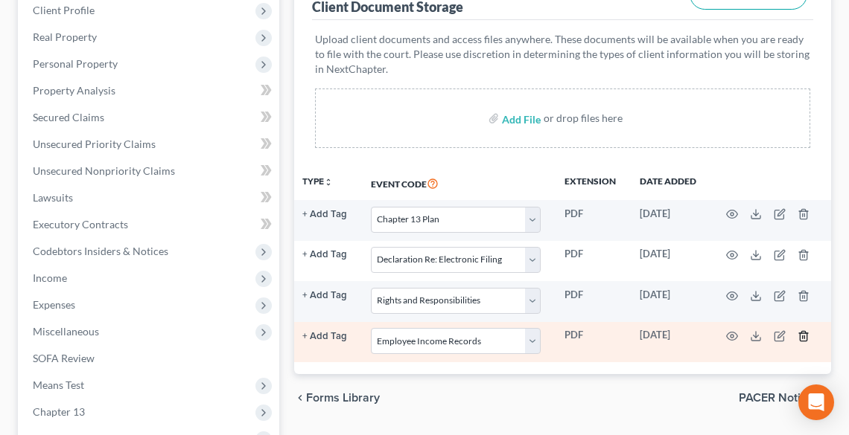
click at [801, 339] on icon "button" at bounding box center [803, 337] width 12 height 12
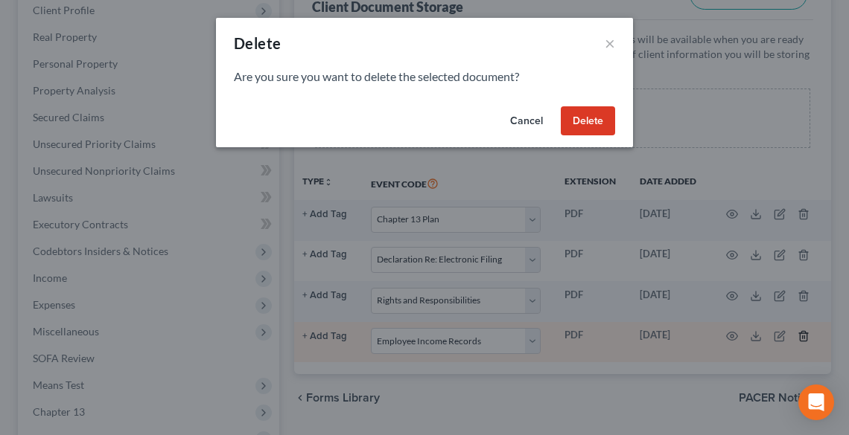
scroll to position [0, 88]
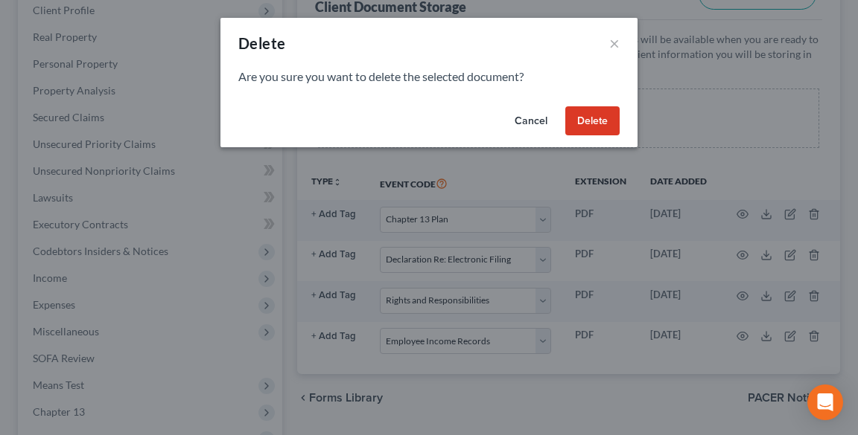
click at [594, 111] on button "Delete" at bounding box center [592, 121] width 54 height 30
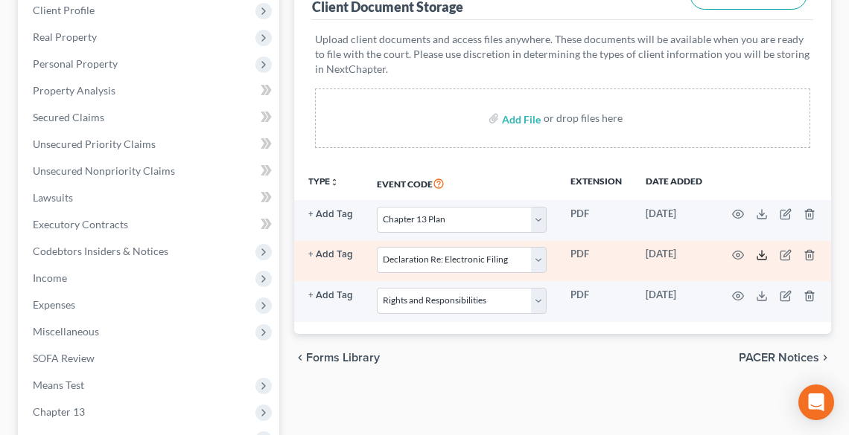
click at [759, 253] on icon at bounding box center [762, 255] width 12 height 12
click at [760, 252] on icon at bounding box center [762, 255] width 12 height 12
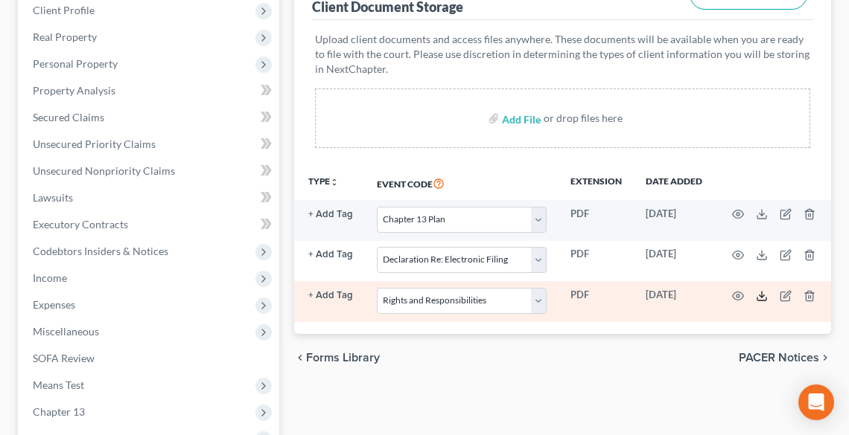
click at [760, 296] on icon at bounding box center [762, 296] width 12 height 12
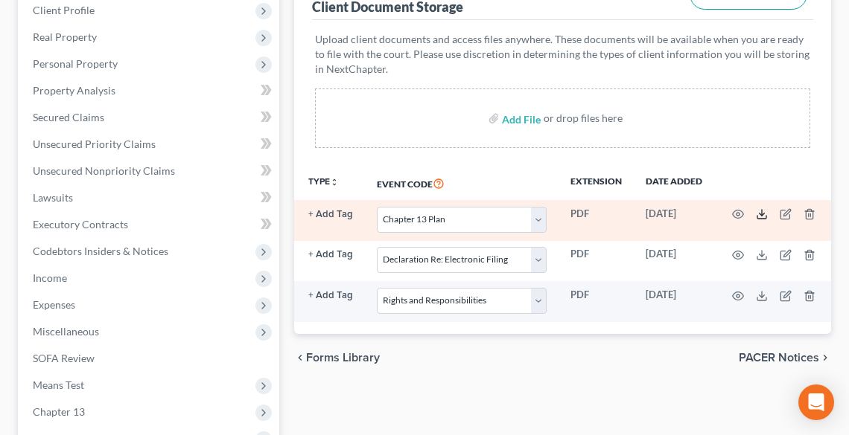
click at [759, 217] on icon at bounding box center [762, 214] width 12 height 12
click at [808, 214] on line "button" at bounding box center [808, 215] width 0 height 3
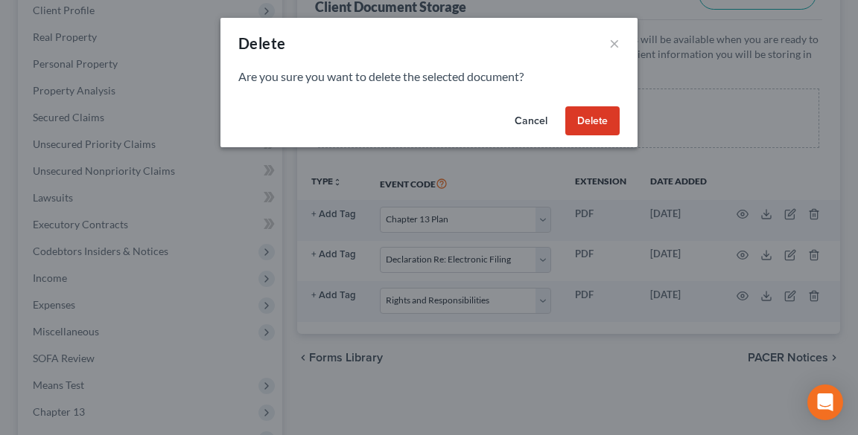
click at [588, 119] on button "Delete" at bounding box center [592, 121] width 54 height 30
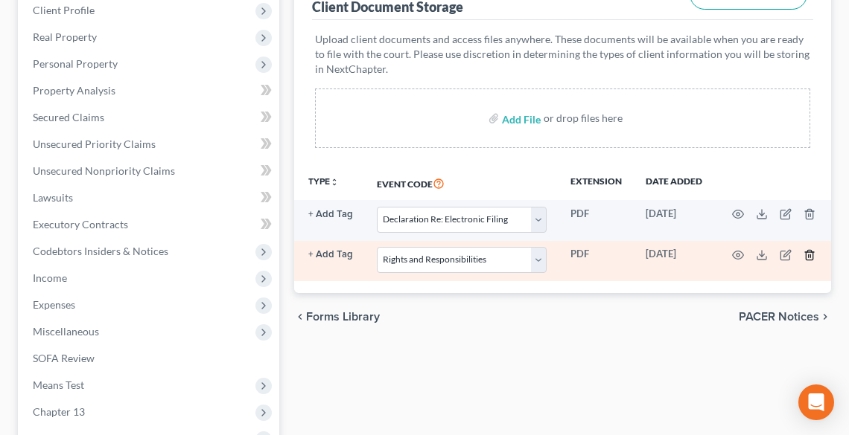
click at [810, 255] on line "button" at bounding box center [810, 256] width 0 height 3
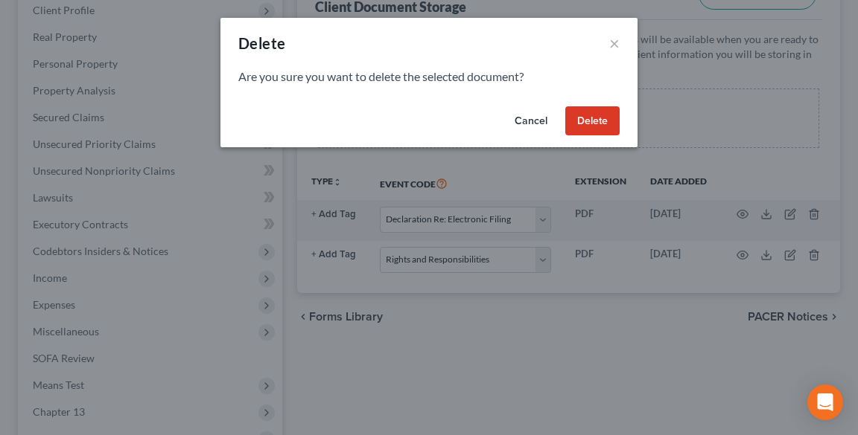
click at [601, 117] on button "Delete" at bounding box center [592, 121] width 54 height 30
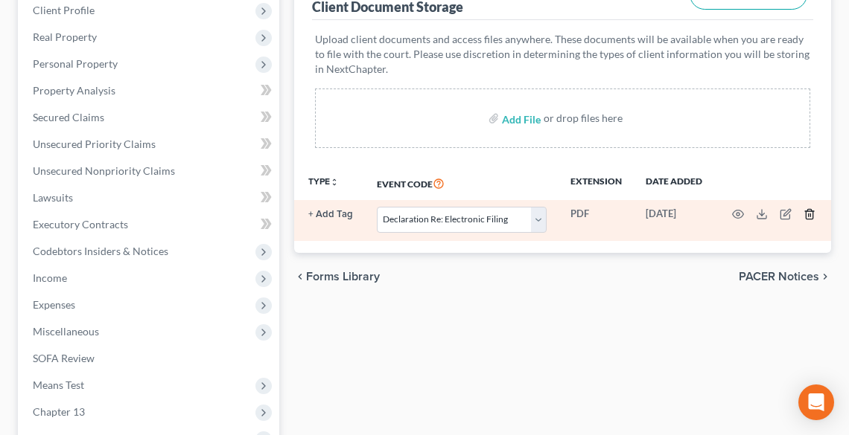
click at [810, 214] on icon "button" at bounding box center [809, 214] width 12 height 12
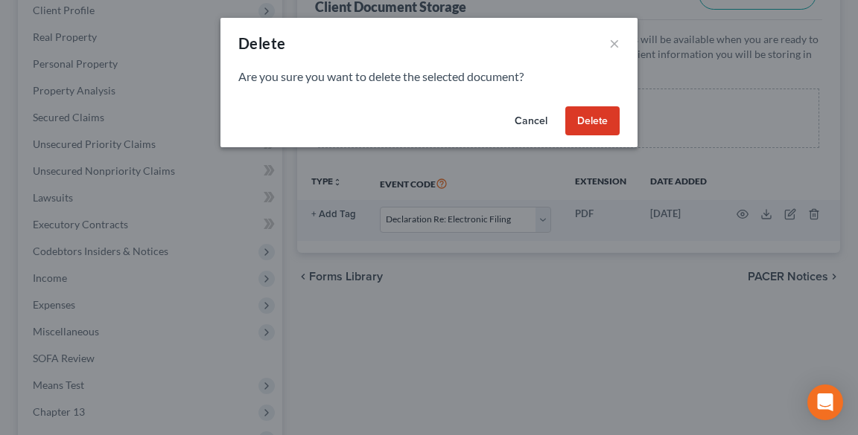
click at [594, 116] on button "Delete" at bounding box center [592, 121] width 54 height 30
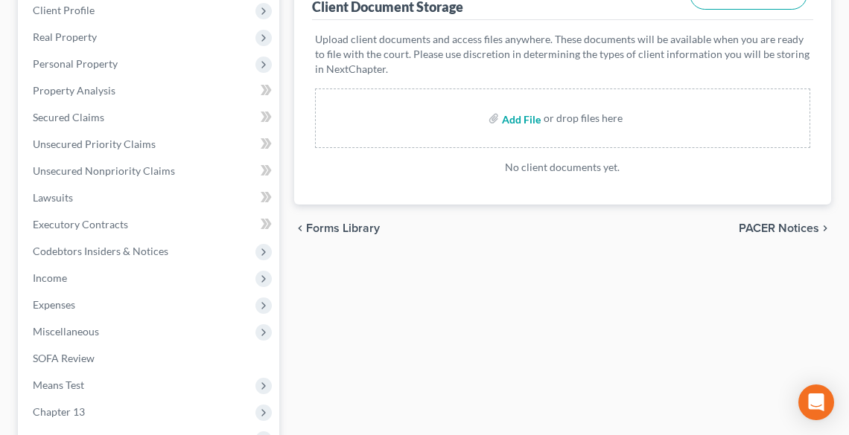
click at [516, 113] on input "file" at bounding box center [520, 118] width 36 height 27
type input "C:\fakepath\DECRE.pdf"
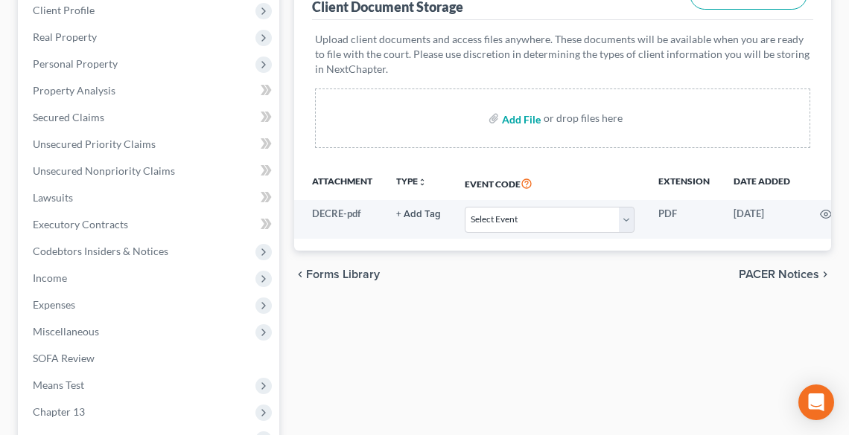
click at [515, 116] on input "file" at bounding box center [520, 118] width 36 height 27
type input "C:\fakepath\RR.pdf"
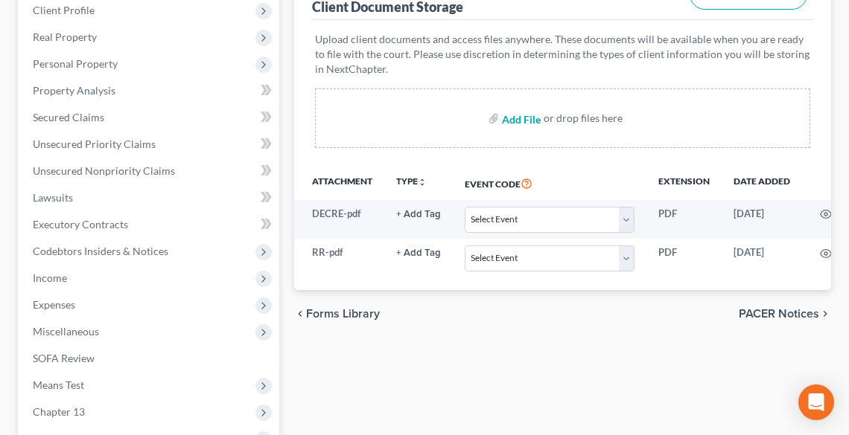
click at [510, 118] on input "file" at bounding box center [520, 118] width 36 height 27
type input "C:\fakepath\CH 13 PLAN.pdf"
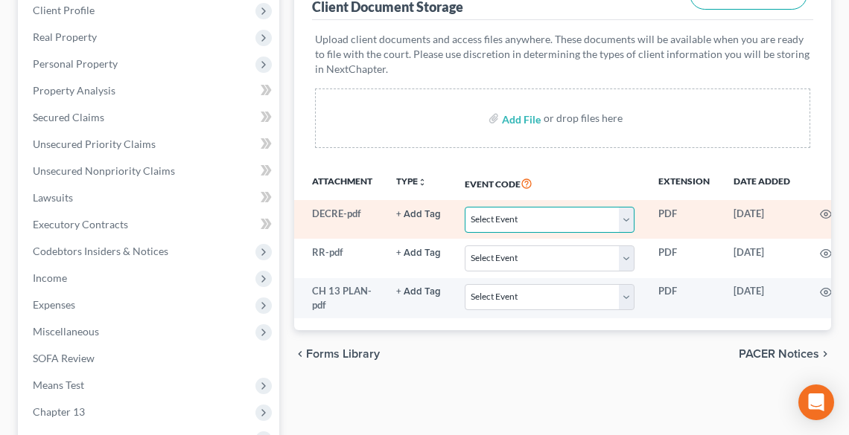
click at [521, 221] on select "Select Event 20 Largest Unsecured Creditors Amended List of Creditors (Fee) Ame…" at bounding box center [550, 220] width 170 height 26
select select "16"
click at [465, 207] on select "Select Event 20 Largest Unsecured Creditors Amended List of Creditors (Fee) Ame…" at bounding box center [550, 220] width 170 height 26
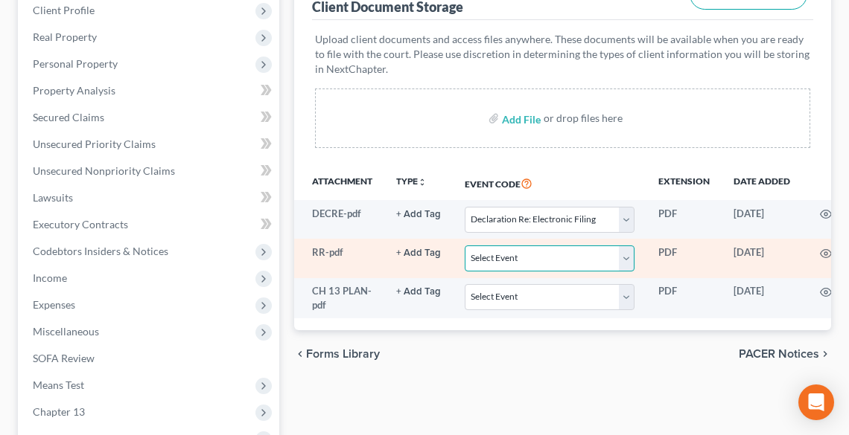
click at [537, 253] on select "Select Event 20 Largest Unsecured Creditors Amended List of Creditors (Fee) Ame…" at bounding box center [550, 259] width 170 height 26
select select "26"
click at [465, 246] on select "Select Event 20 Largest Unsecured Creditors Amended List of Creditors (Fee) Ame…" at bounding box center [550, 259] width 170 height 26
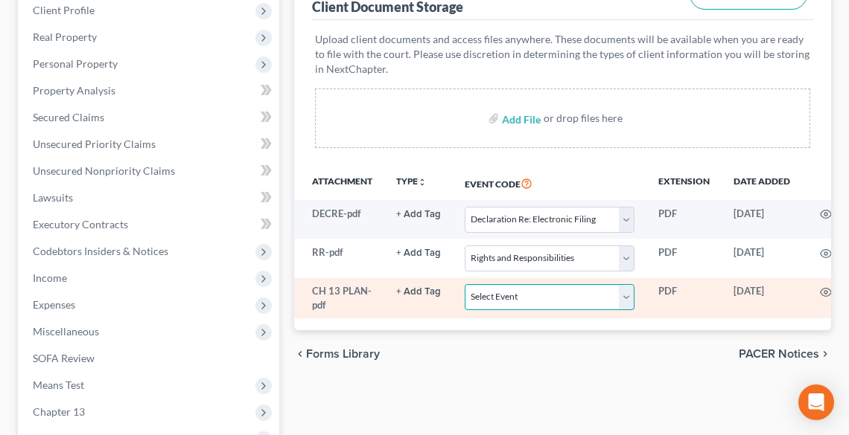
click at [555, 292] on select "Select Event 20 Largest Unsecured Creditors Amended List of Creditors (Fee) Ame…" at bounding box center [550, 297] width 170 height 26
select select "11"
click at [465, 284] on select "Select Event 20 Largest Unsecured Creditors Amended List of Creditors (Fee) Ame…" at bounding box center [550, 297] width 170 height 26
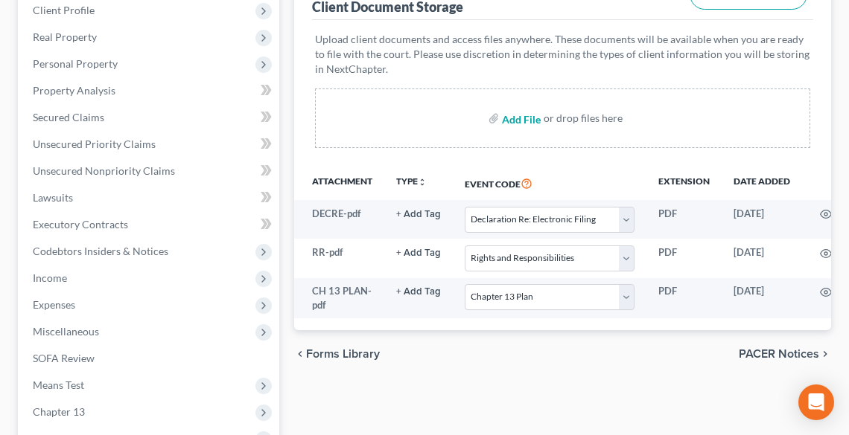
click at [526, 119] on input "file" at bounding box center [520, 118] width 36 height 27
type input "C:\fakepath\PAY.pdf"
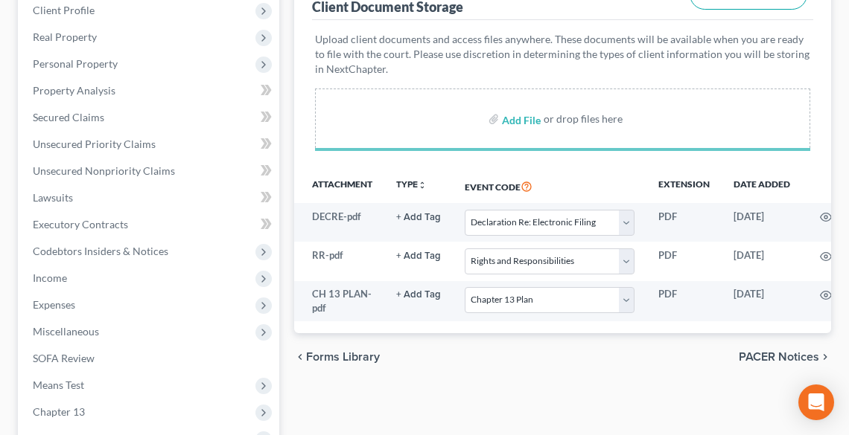
select select "16"
select select "26"
select select "11"
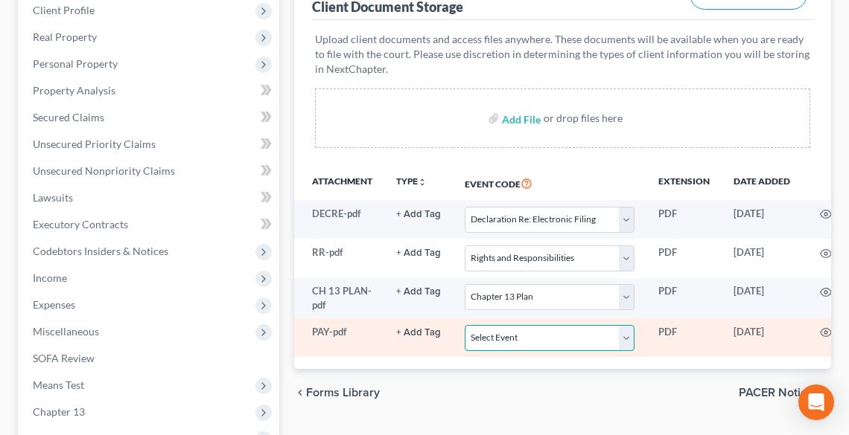
click at [488, 335] on select "Select Event 20 Largest Unsecured Creditors Amended List of Creditors (Fee) Ame…" at bounding box center [550, 338] width 170 height 26
select select "20"
click at [465, 325] on select "Select Event 20 Largest Unsecured Creditors Amended List of Creditors (Fee) Ame…" at bounding box center [550, 338] width 170 height 26
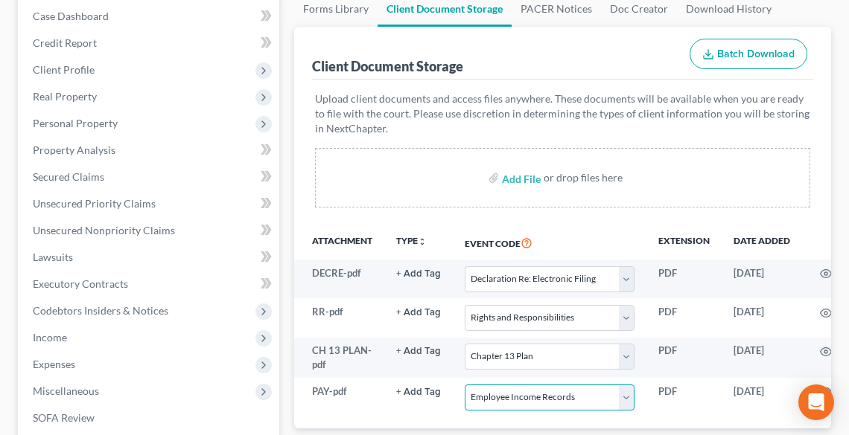
scroll to position [0, 0]
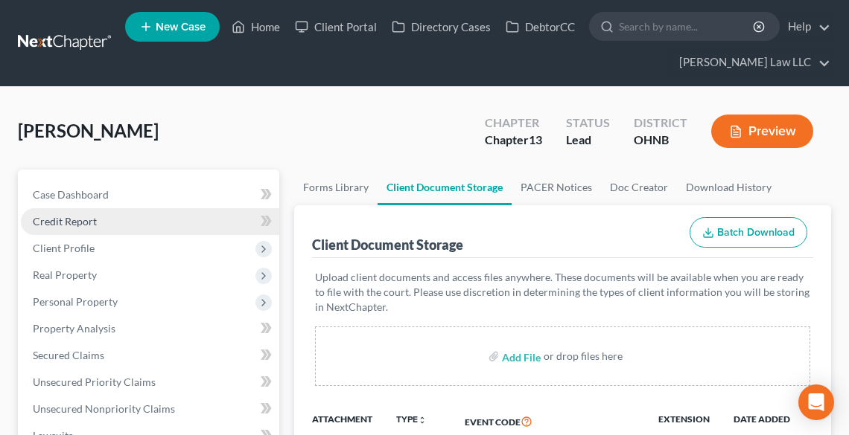
click at [85, 220] on span "Credit Report" at bounding box center [65, 221] width 64 height 13
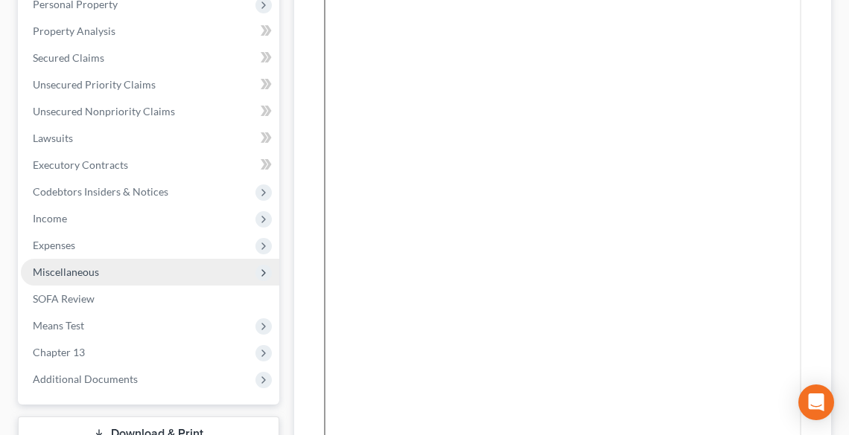
scroll to position [536, 0]
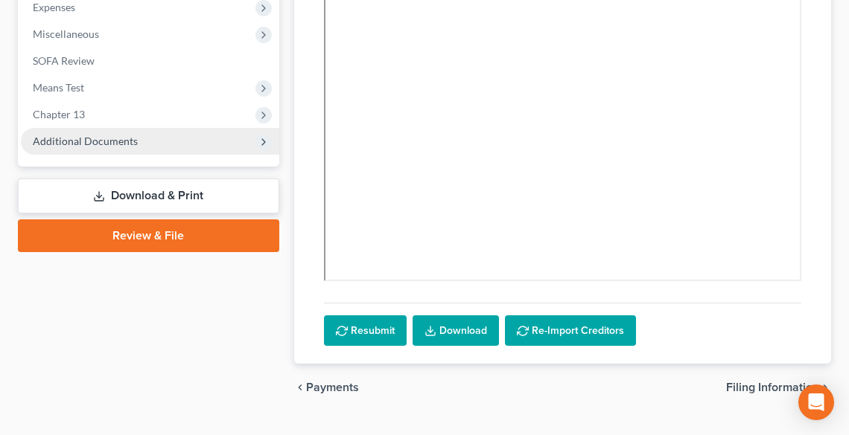
click at [101, 138] on span "Additional Documents" at bounding box center [85, 141] width 105 height 13
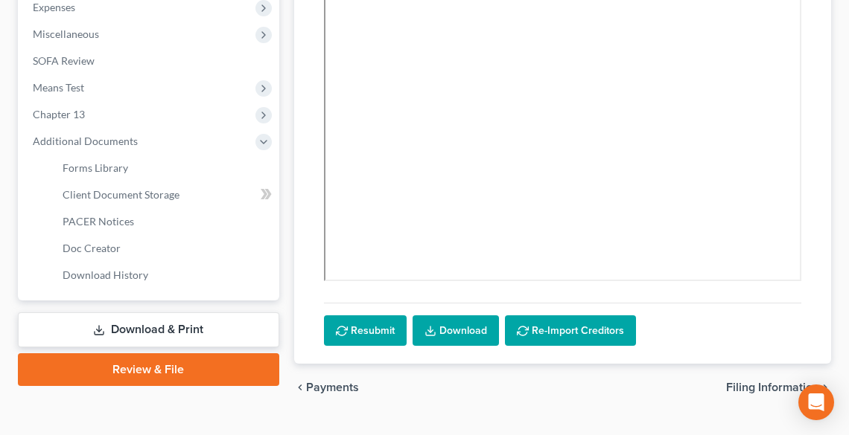
click at [184, 333] on link "Download & Print" at bounding box center [148, 330] width 261 height 35
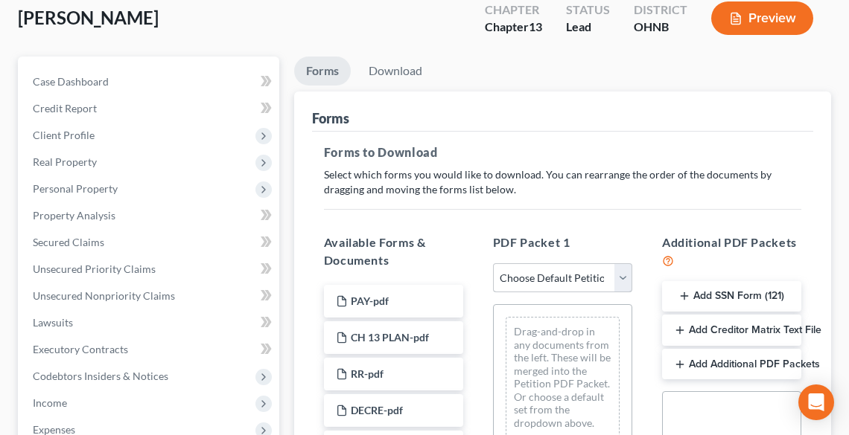
scroll to position [119, 0]
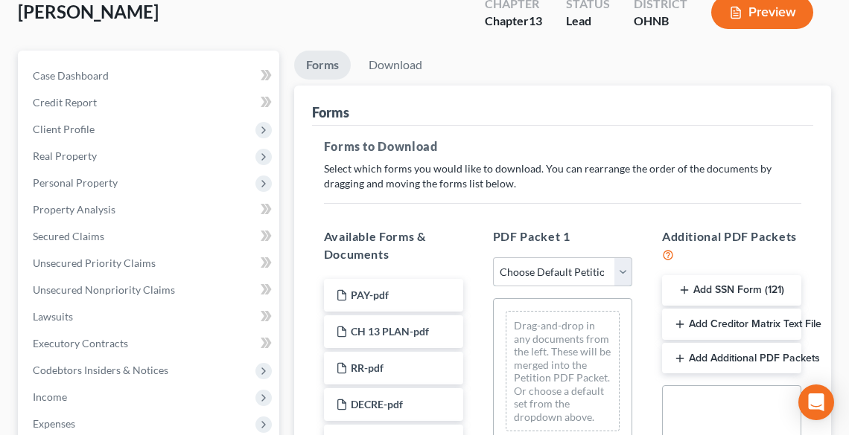
click at [541, 276] on select "Choose Default Petition PDF Packet Complete Bankruptcy Petition (all forms and …" at bounding box center [562, 273] width 139 height 30
select select "0"
click at [493, 258] on select "Choose Default Petition PDF Packet Complete Bankruptcy Petition (all forms and …" at bounding box center [562, 273] width 139 height 30
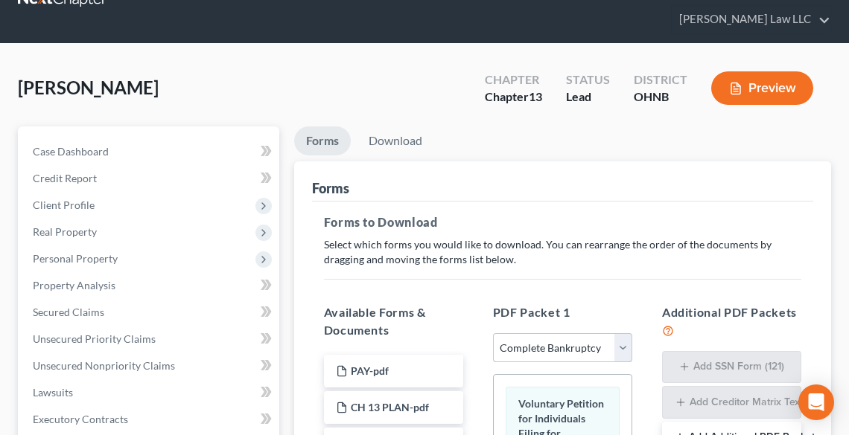
scroll to position [0, 0]
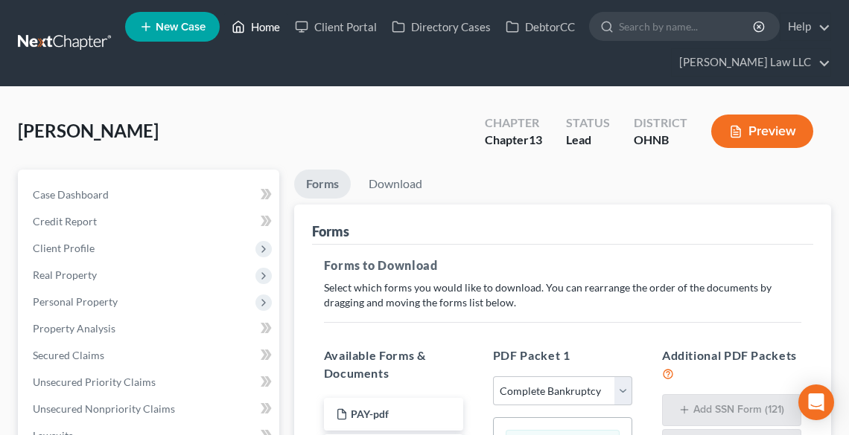
click at [252, 30] on link "Home" at bounding box center [255, 26] width 63 height 27
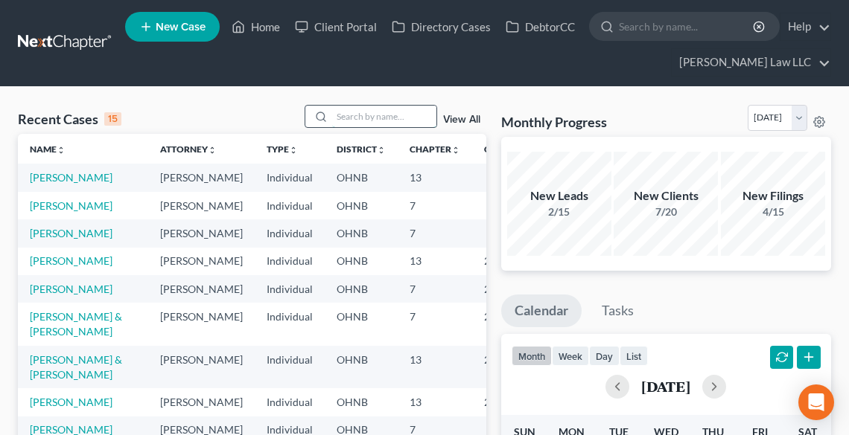
click at [363, 121] on input "search" at bounding box center [384, 117] width 104 height 22
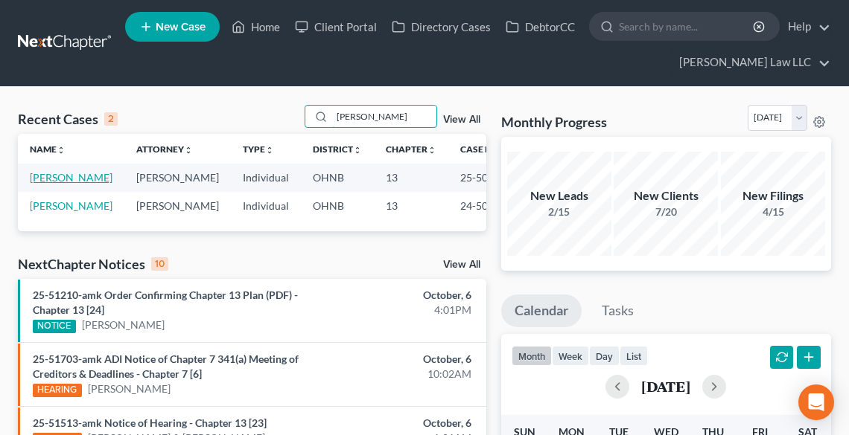
type input "[PERSON_NAME]"
click at [51, 177] on link "[PERSON_NAME]" at bounding box center [71, 177] width 83 height 13
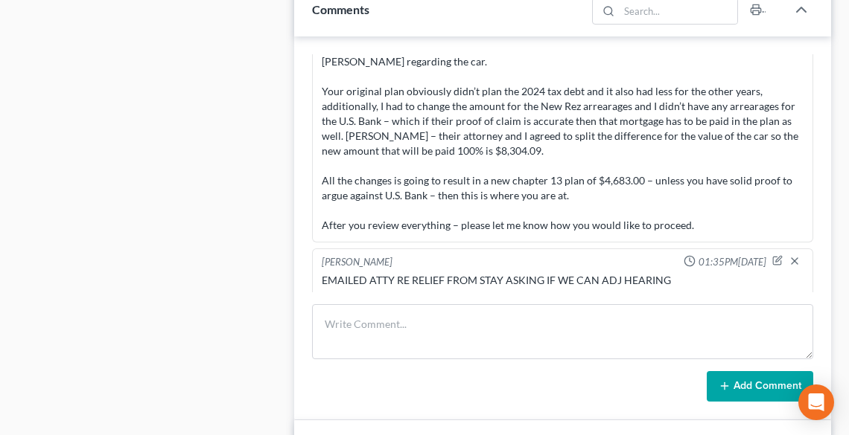
scroll to position [893, 0]
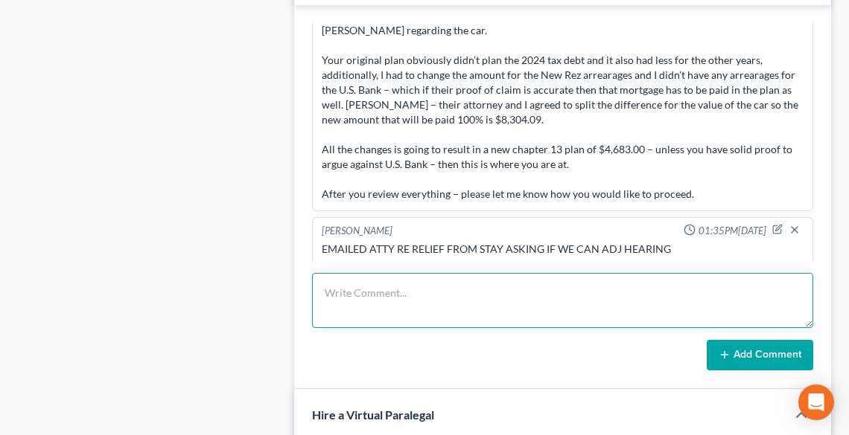
click at [418, 288] on textarea at bounding box center [562, 300] width 501 height 55
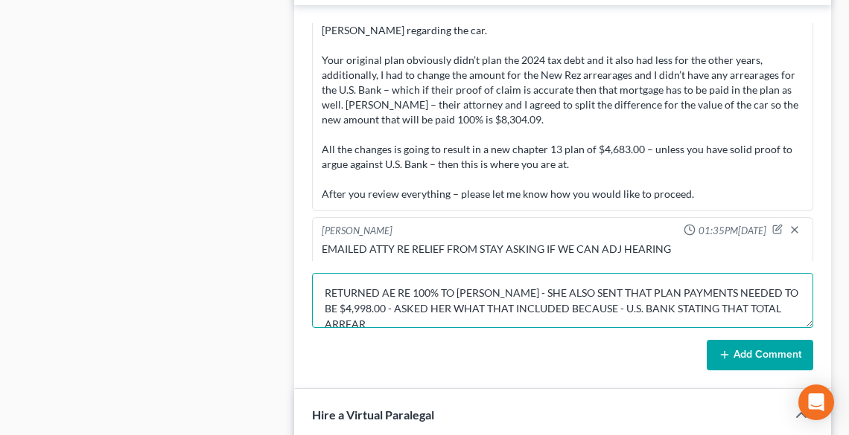
scroll to position [3, 0]
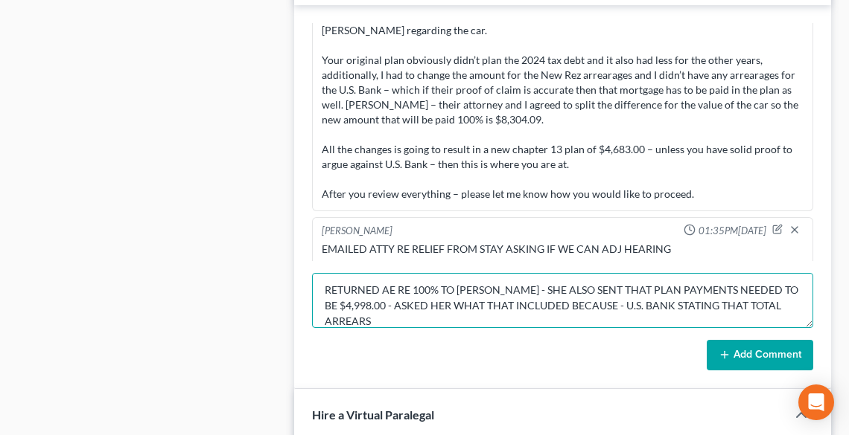
click at [479, 319] on textarea "RETURNED AE RE 100% TO [PERSON_NAME] - SHE ALSO SENT THAT PLAN PAYMENTS NEEDED …" at bounding box center [562, 300] width 501 height 55
click at [631, 322] on textarea "RETURNED AE RE 100% TO [PERSON_NAME] - SHE ALSO SENT THAT PLAN PAYMENTS NEEDED …" at bounding box center [562, 300] width 501 height 55
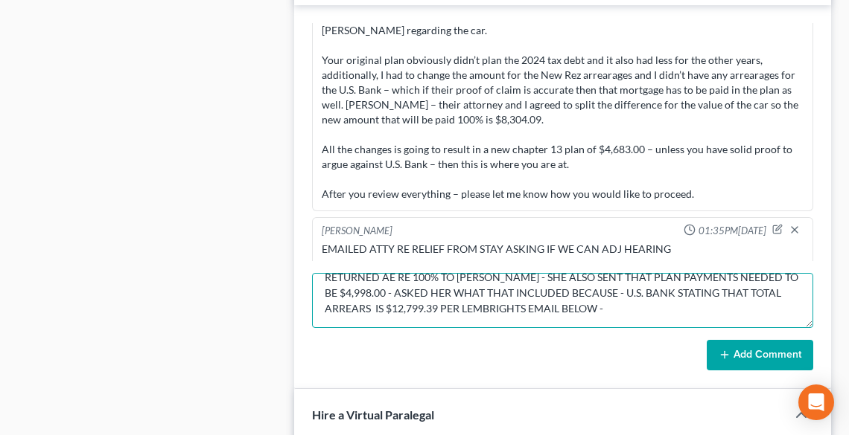
paste textarea "Hi [PERSON_NAME], I show the total arrearage as $12,799.39. The Motion for Reli…"
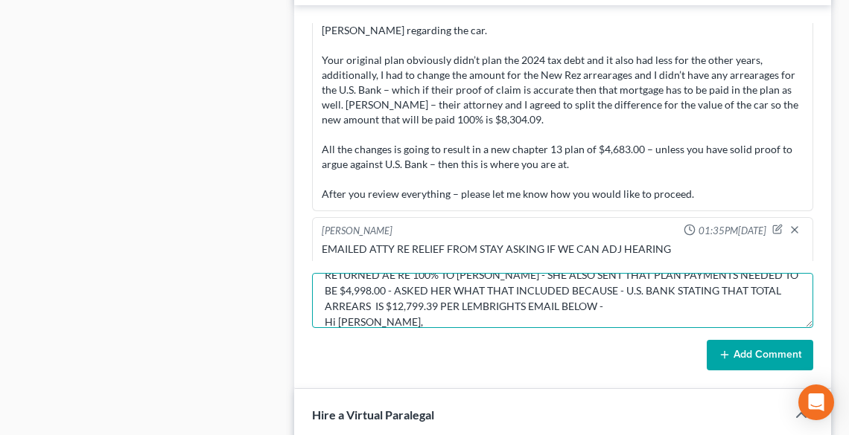
scroll to position [191, 0]
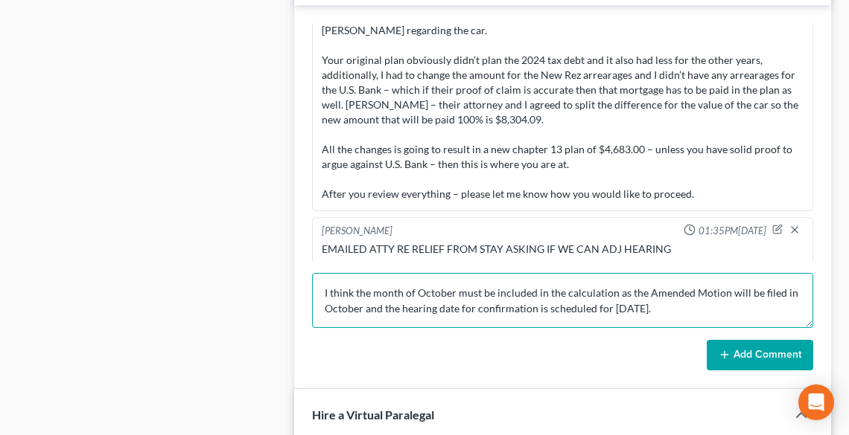
type textarea "RETURNED AE RE 100% TO [PERSON_NAME] - SHE ALSO SENT THAT PLAN PAYMENTS NEEDED …"
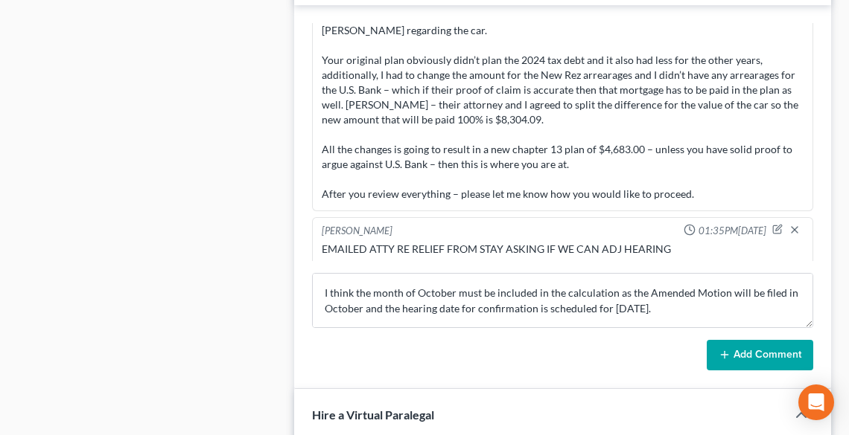
click at [781, 351] on button "Add Comment" at bounding box center [759, 355] width 106 height 31
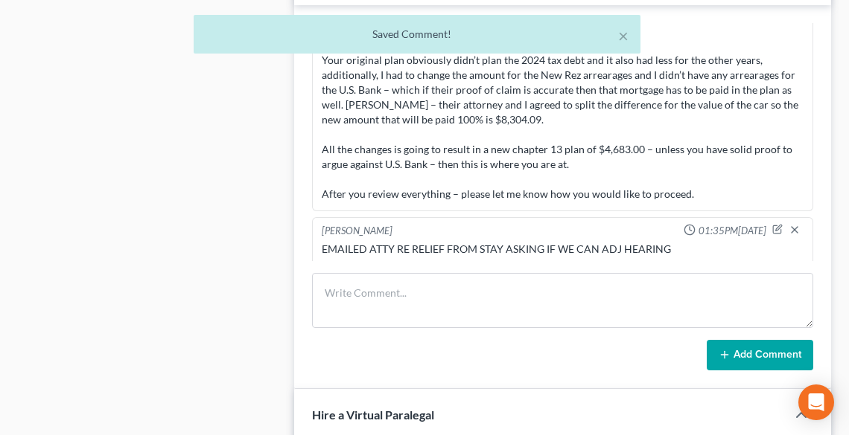
scroll to position [1250, 0]
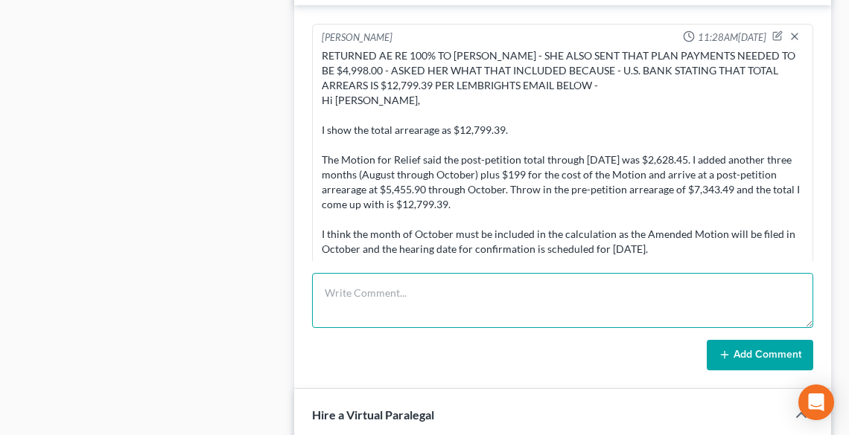
drag, startPoint x: 434, startPoint y: 286, endPoint x: 441, endPoint y: 280, distance: 9.5
click at [435, 286] on textarea at bounding box center [562, 300] width 501 height 55
paste textarea "[PERSON_NAME]"
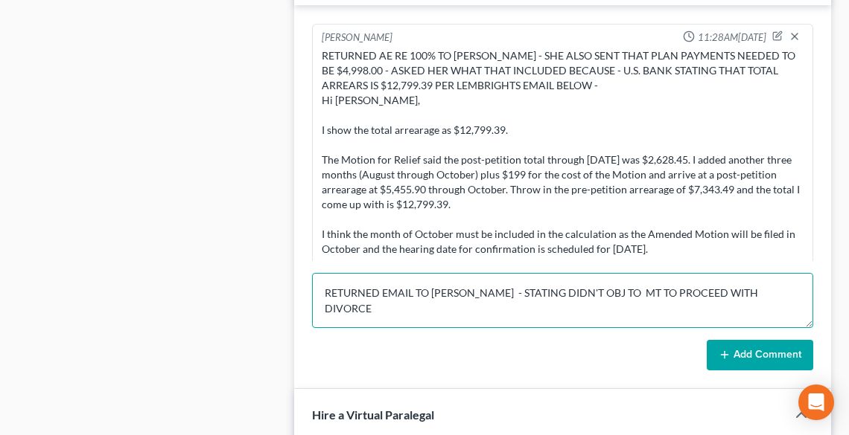
type textarea "RETURNED EMAIL TO [PERSON_NAME] - STATING DIDN'T OBJ TO MT TO PROCEED WITH DIVO…"
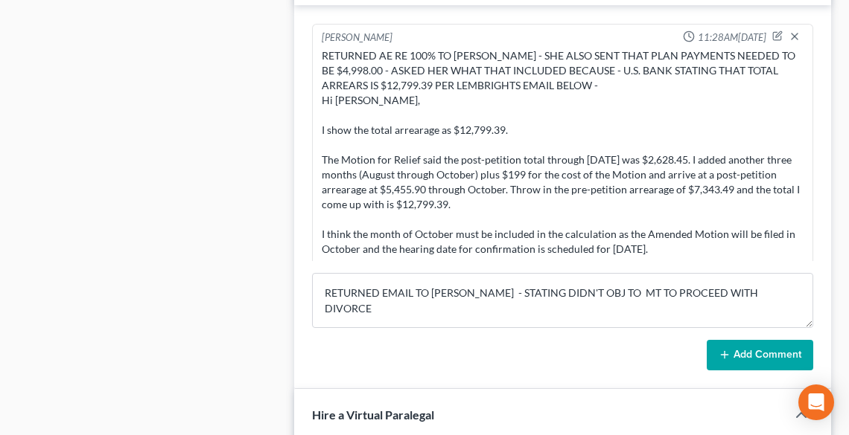
click at [742, 357] on button "Add Comment" at bounding box center [759, 355] width 106 height 31
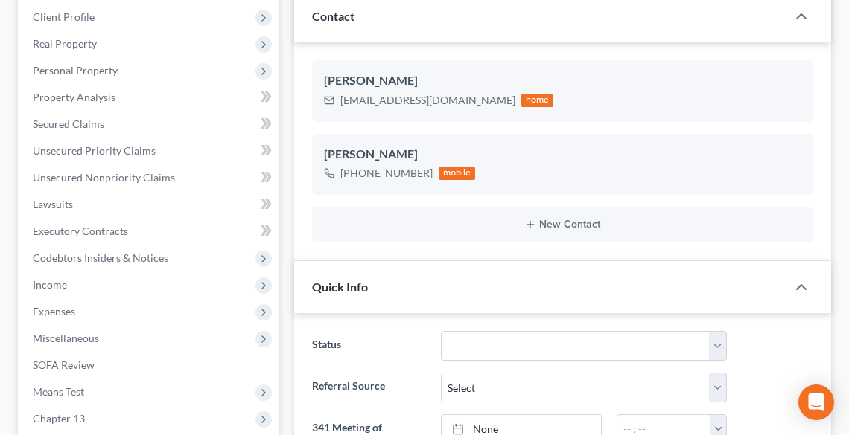
scroll to position [0, 0]
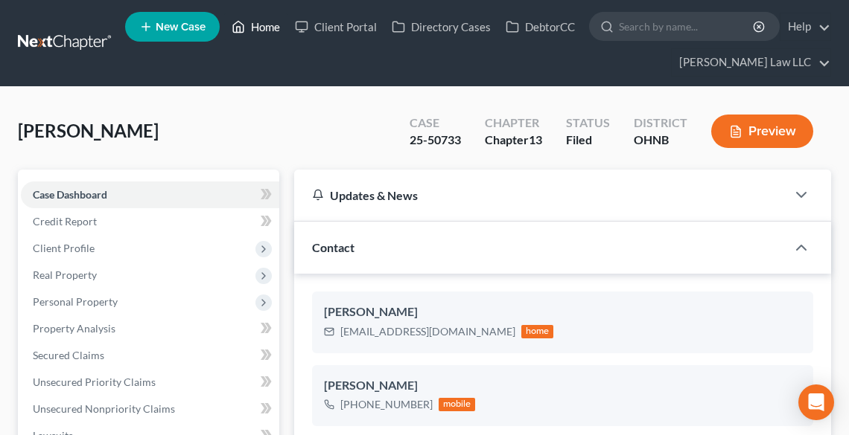
drag, startPoint x: 261, startPoint y: 25, endPoint x: 336, endPoint y: 83, distance: 96.0
click at [261, 25] on link "Home" at bounding box center [255, 26] width 63 height 27
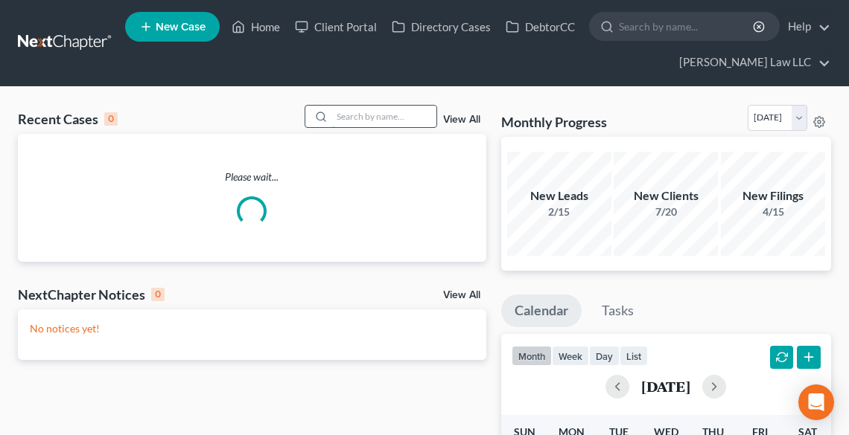
click at [357, 114] on input "search" at bounding box center [384, 117] width 104 height 22
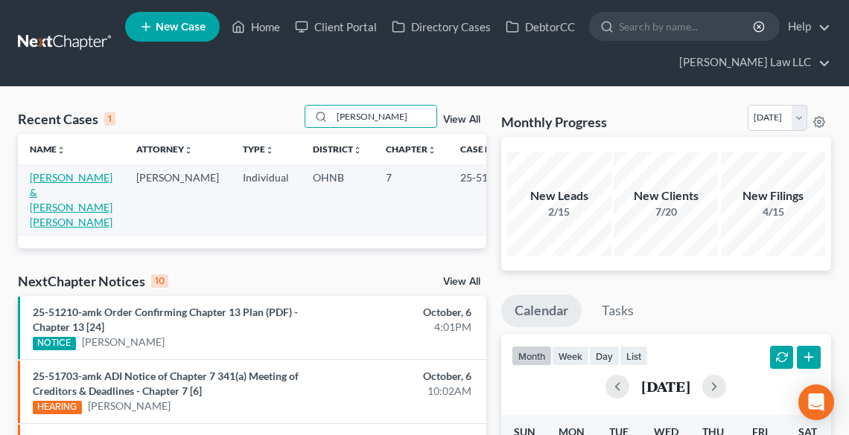
type input "[PERSON_NAME]"
click at [48, 188] on link "[PERSON_NAME] & [PERSON_NAME] [PERSON_NAME]" at bounding box center [71, 199] width 83 height 57
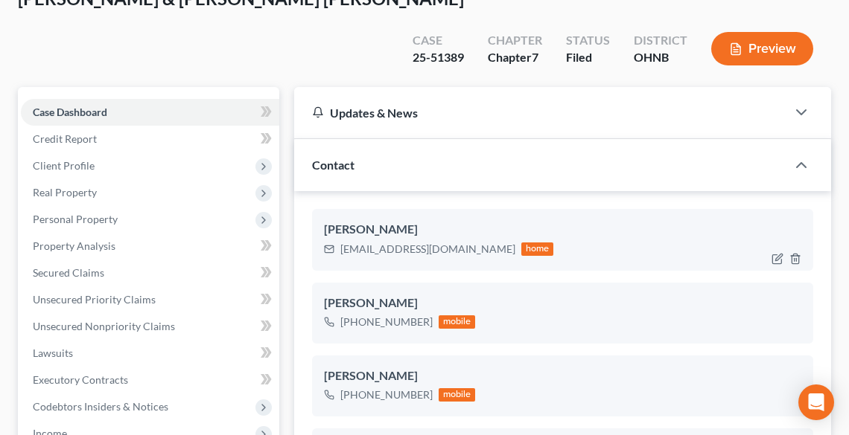
scroll to position [836, 0]
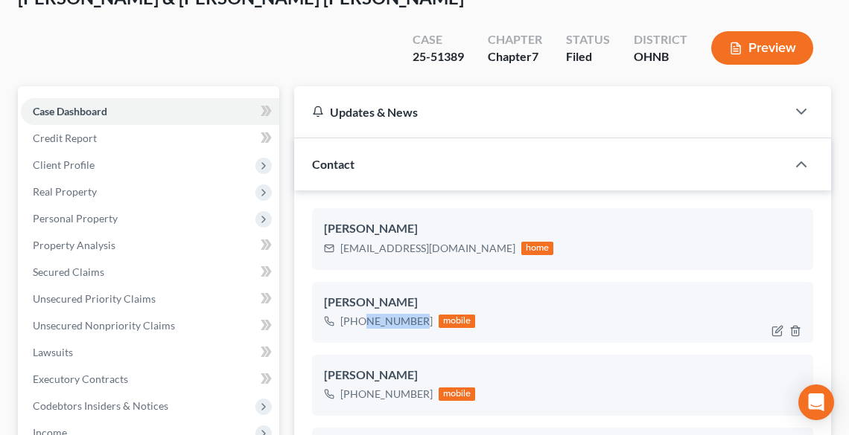
drag, startPoint x: 356, startPoint y: 286, endPoint x: 402, endPoint y: 289, distance: 46.2
click at [402, 314] on div "[PHONE_NUMBER]" at bounding box center [386, 321] width 92 height 15
click at [371, 314] on div "[PHONE_NUMBER]" at bounding box center [386, 321] width 92 height 15
click at [355, 314] on div "[PHONE_NUMBER]" at bounding box center [386, 321] width 92 height 15
drag, startPoint x: 353, startPoint y: 287, endPoint x: 415, endPoint y: 287, distance: 62.5
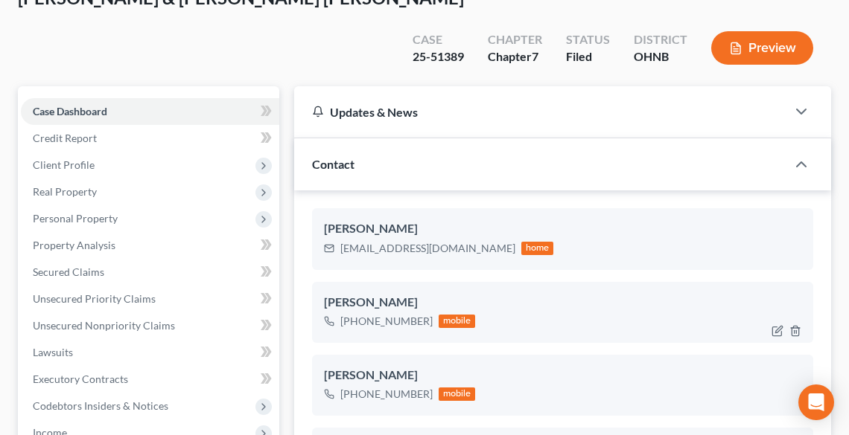
click at [428, 312] on div "[PHONE_NUMBER] mobile" at bounding box center [400, 321] width 152 height 19
copy div "[PHONE_NUMBER]"
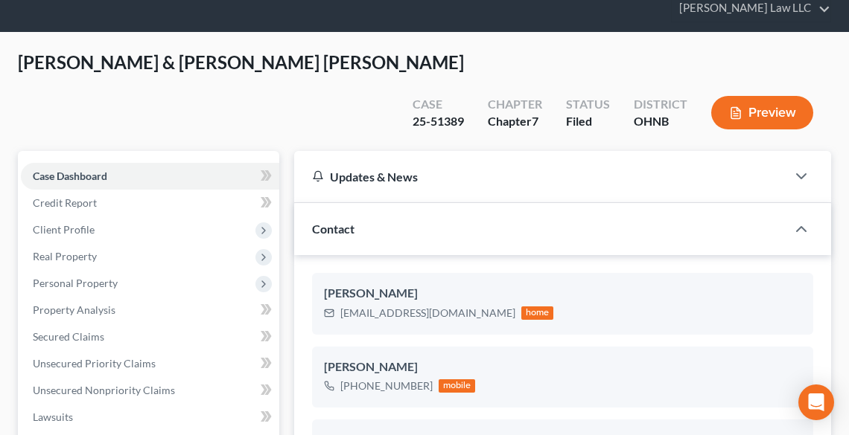
scroll to position [0, 0]
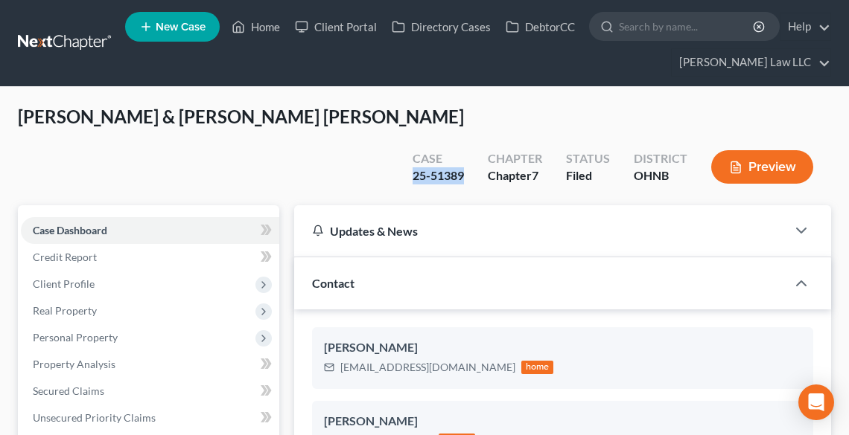
drag, startPoint x: 469, startPoint y: 138, endPoint x: 413, endPoint y: 140, distance: 55.9
click at [413, 147] on div "Case 25-51389" at bounding box center [437, 169] width 75 height 44
copy div "25-51389"
click at [182, 22] on span "New Case" at bounding box center [181, 27] width 50 height 11
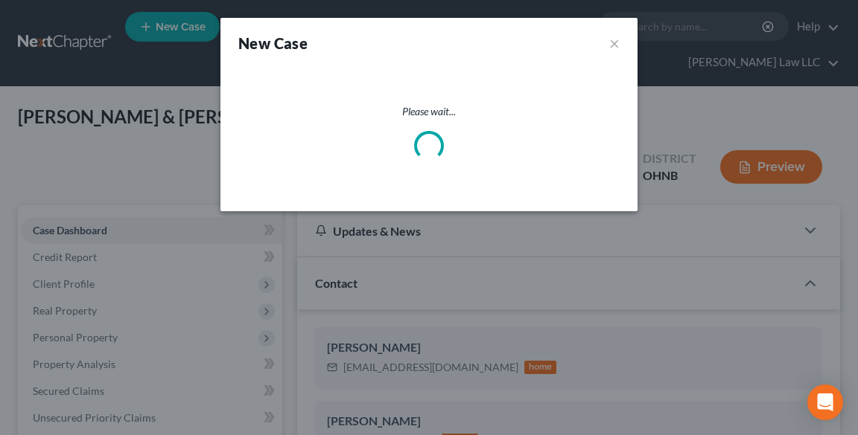
select select "61"
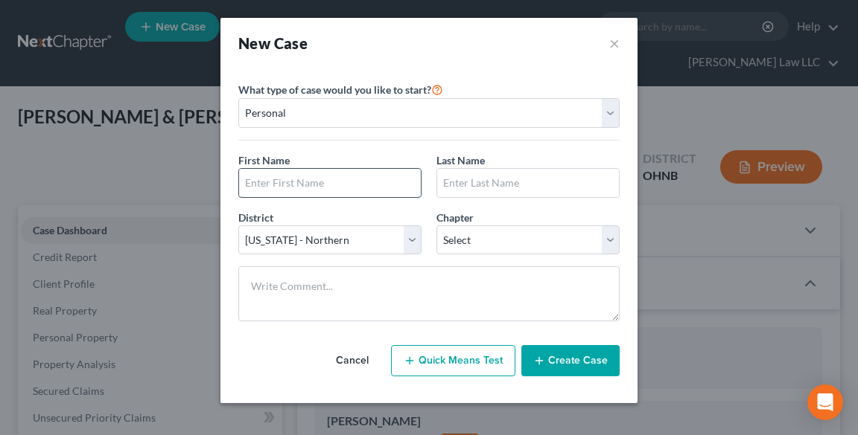
click at [298, 173] on input "text" at bounding box center [330, 183] width 182 height 28
type input "[PERSON_NAME]"
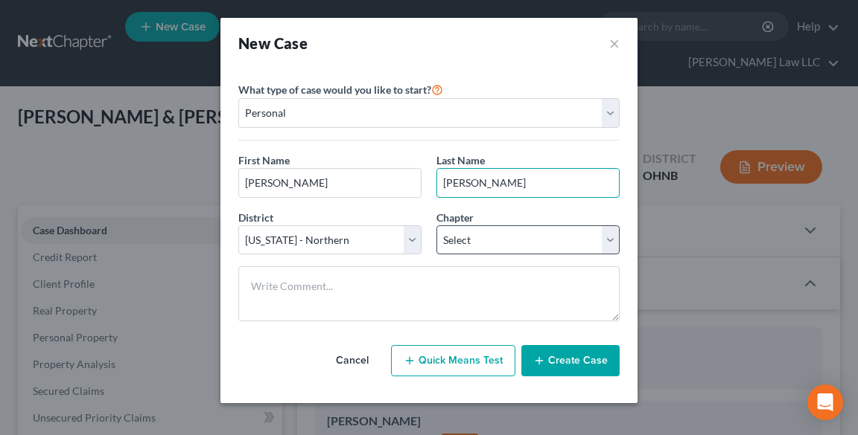
type input "[PERSON_NAME]"
click at [462, 240] on select "Select 7 11 12 13" at bounding box center [527, 241] width 183 height 30
select select "3"
click at [436, 226] on select "Select 7 11 12 13" at bounding box center [527, 241] width 183 height 30
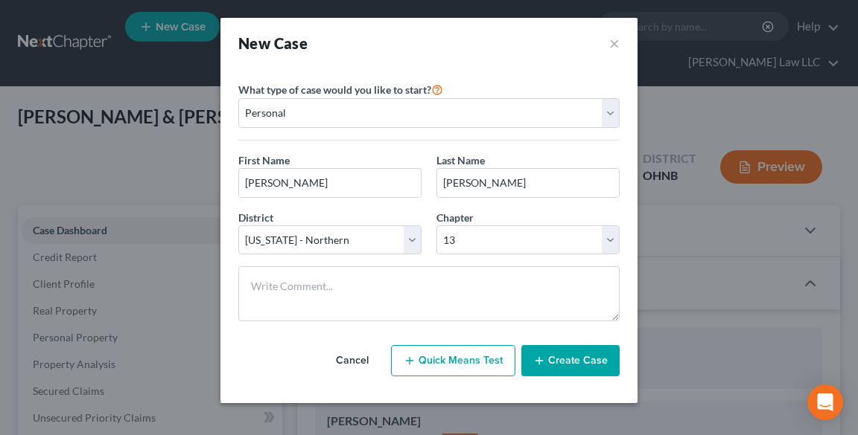
click at [567, 364] on button "Create Case" at bounding box center [570, 360] width 98 height 31
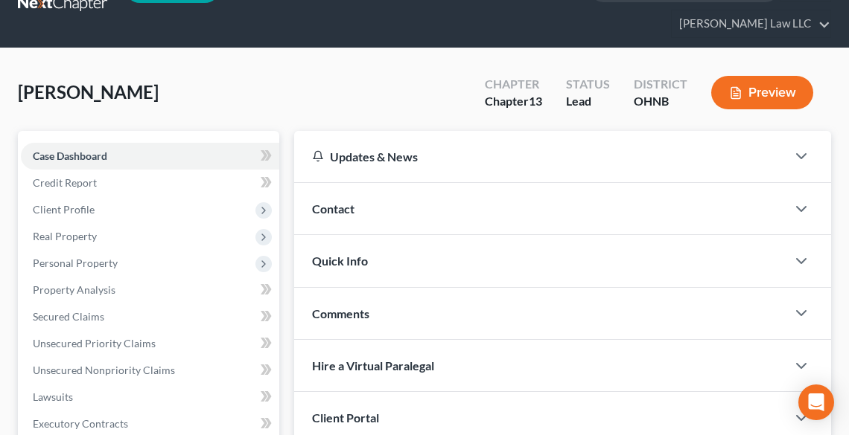
scroll to position [60, 0]
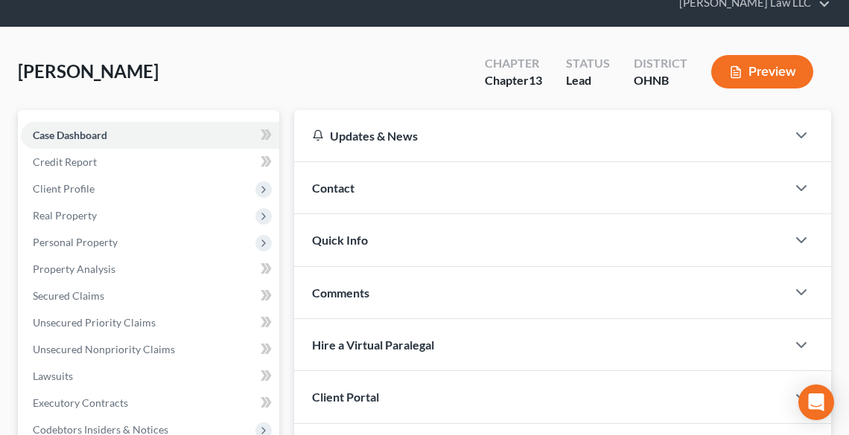
click at [365, 297] on span "Comments" at bounding box center [340, 293] width 57 height 14
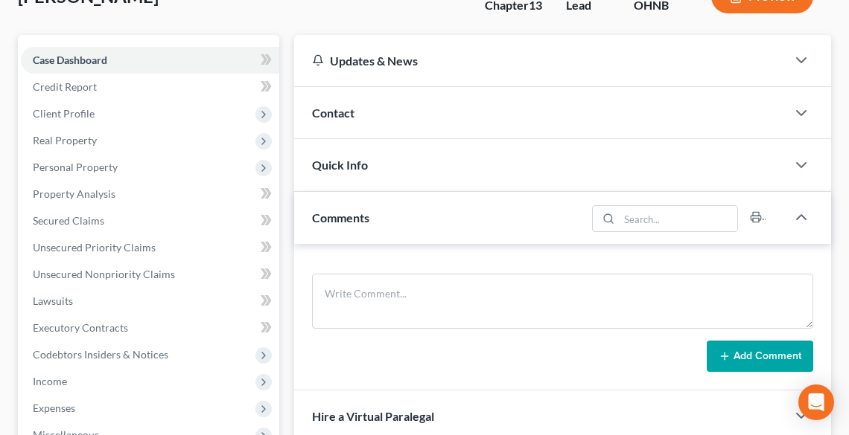
scroll to position [238, 0]
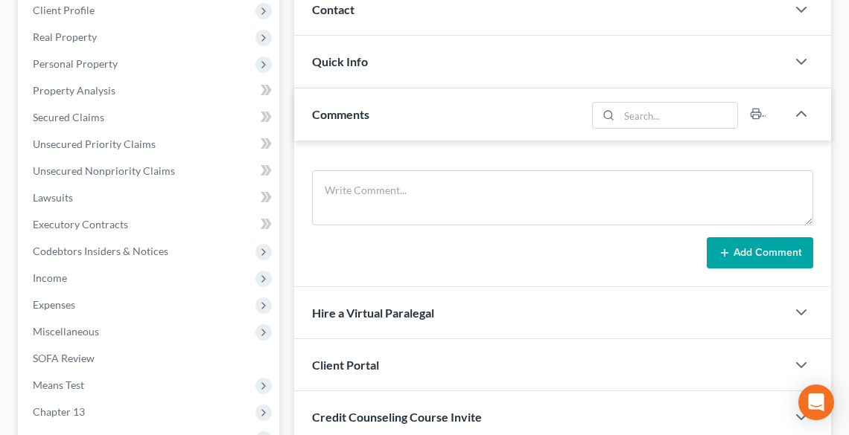
click at [398, 372] on div "Client Portal" at bounding box center [540, 364] width 492 height 51
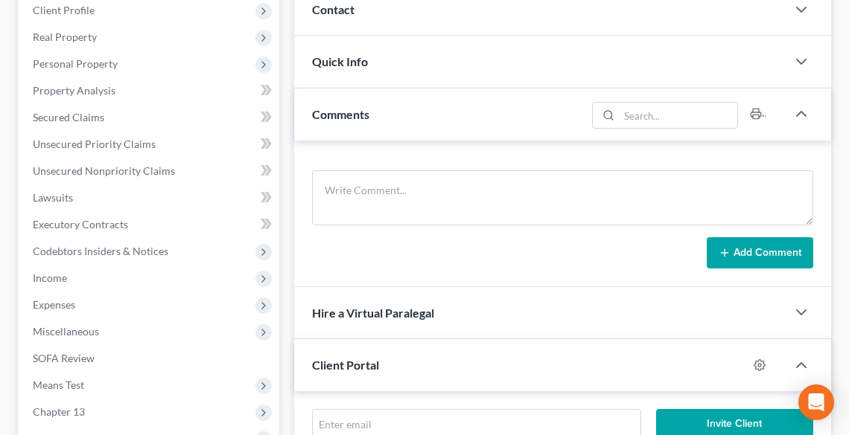
scroll to position [357, 0]
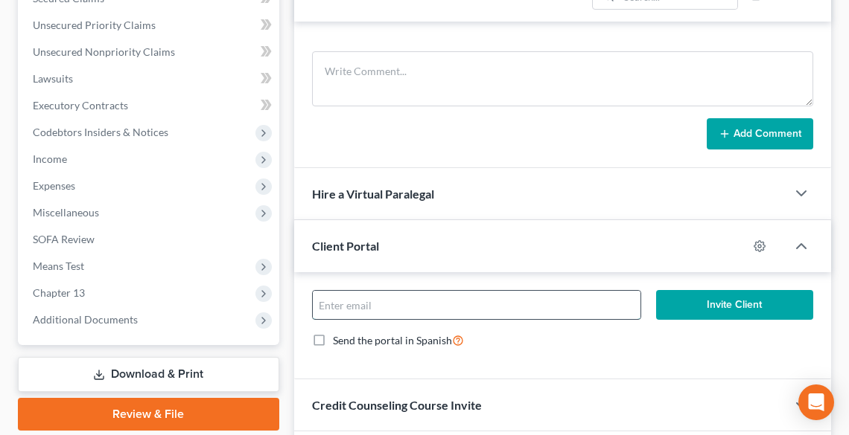
click at [372, 299] on input "email" at bounding box center [477, 305] width 328 height 28
type input "[PERSON_NAME][EMAIL_ADDRESS][DOMAIN_NAME]"
click at [718, 307] on button "Invite Client" at bounding box center [734, 305] width 157 height 30
